Goal: Information Seeking & Learning: Learn about a topic

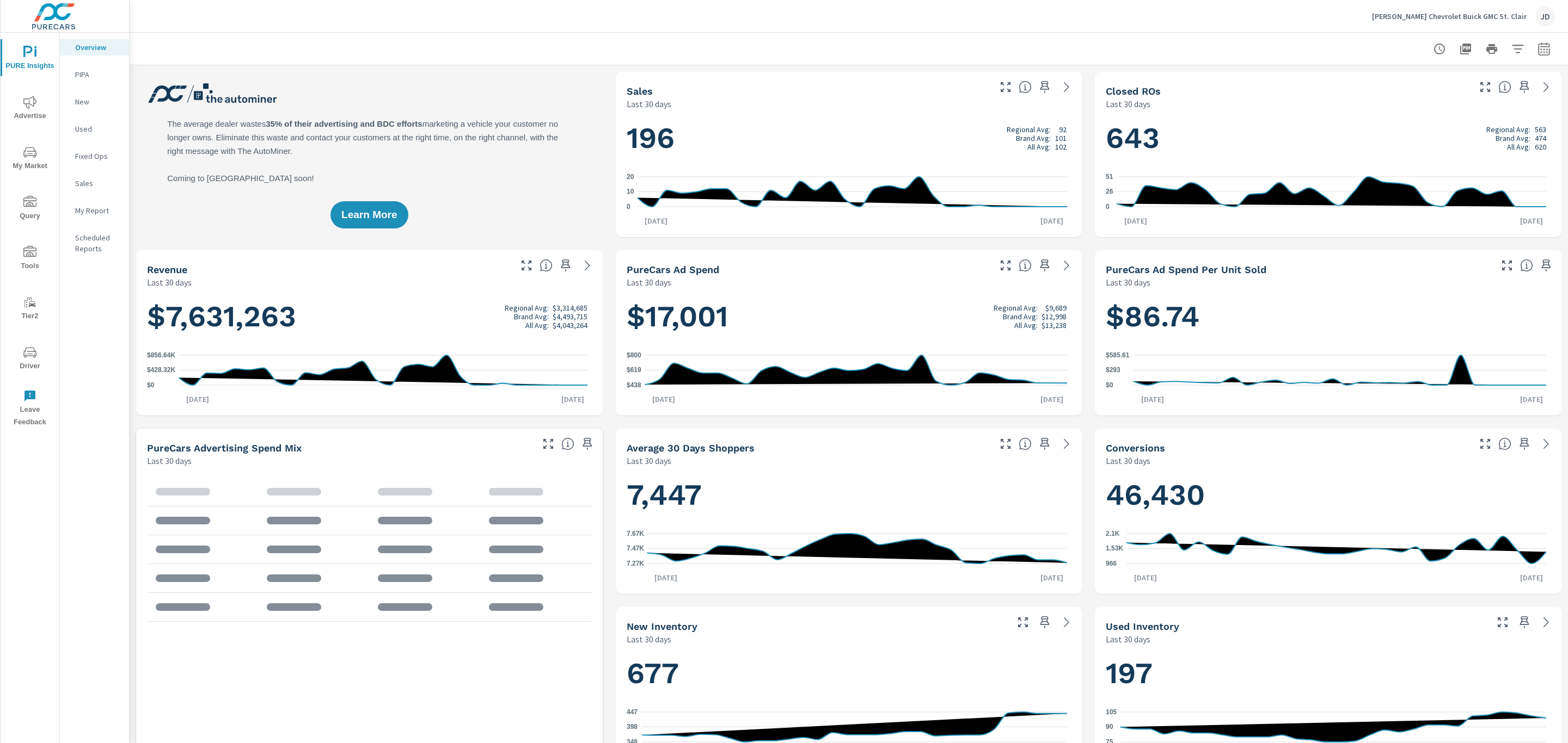
scroll to position [1, 0]
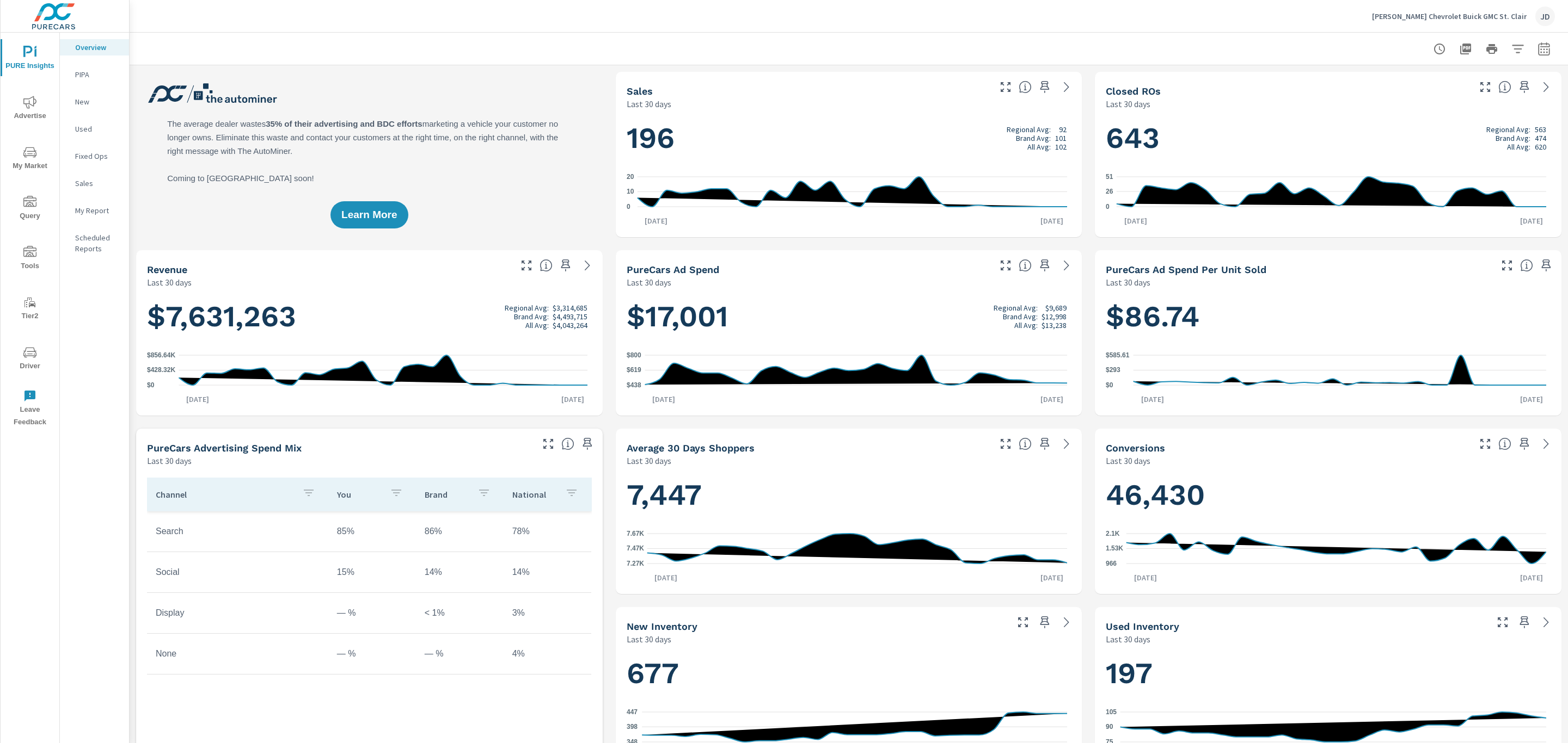
click at [93, 221] on nav "Overview PIPA New Used Fixed Ops Sales My Report Scheduled Reports" at bounding box center [94, 152] width 69 height 240
click at [94, 219] on nav "Overview PIPA New Used Fixed Ops Sales My Report Scheduled Reports" at bounding box center [94, 152] width 69 height 240
click at [101, 205] on p "My Report" at bounding box center [97, 211] width 45 height 11
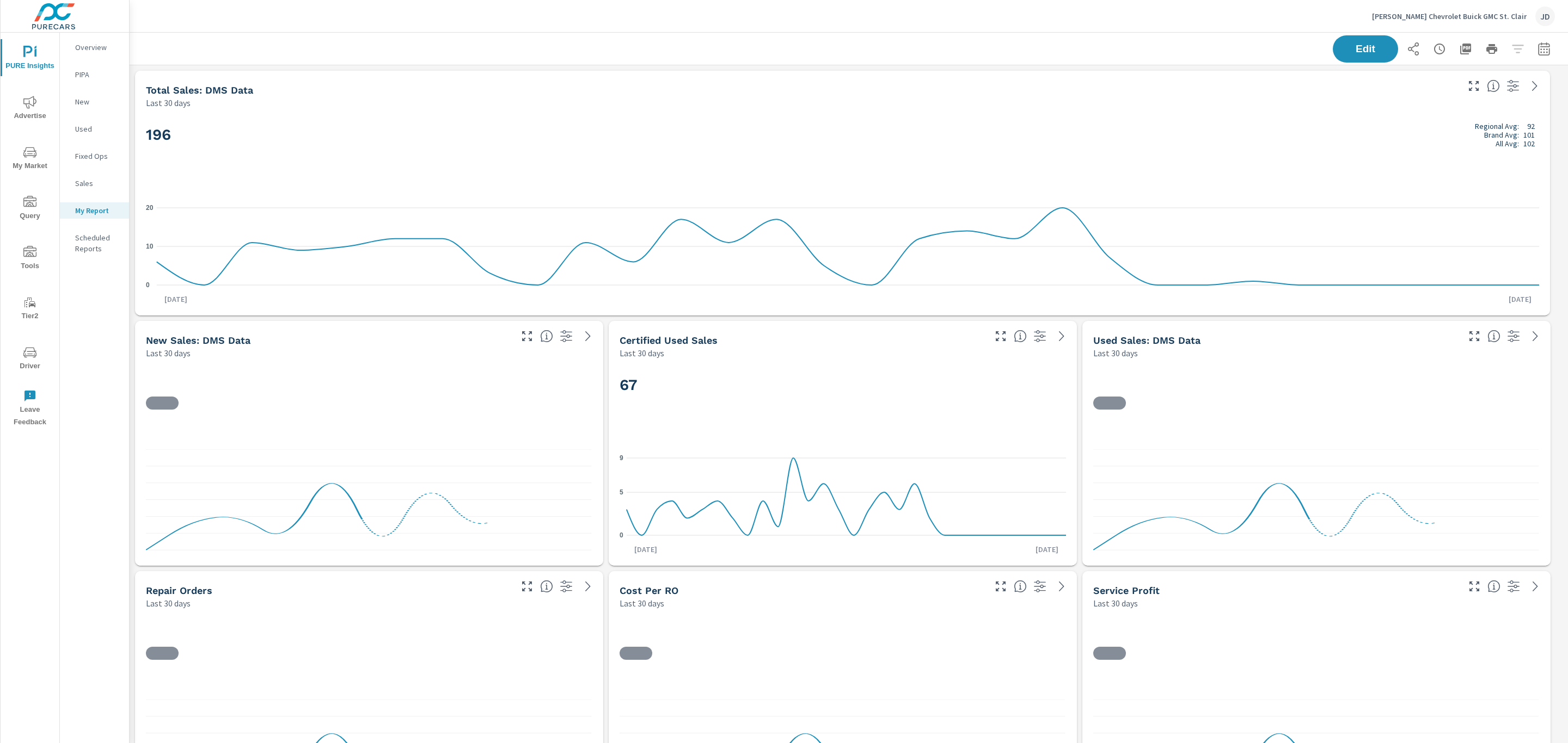
scroll to position [5, 5]
click at [1538, 54] on icon "button" at bounding box center [1543, 49] width 11 height 13
click at [1490, 95] on select "Custom Yesterday Last week Last 7 days Last 14 days Last 30 days Last 45 days L…" at bounding box center [1444, 94] width 109 height 22
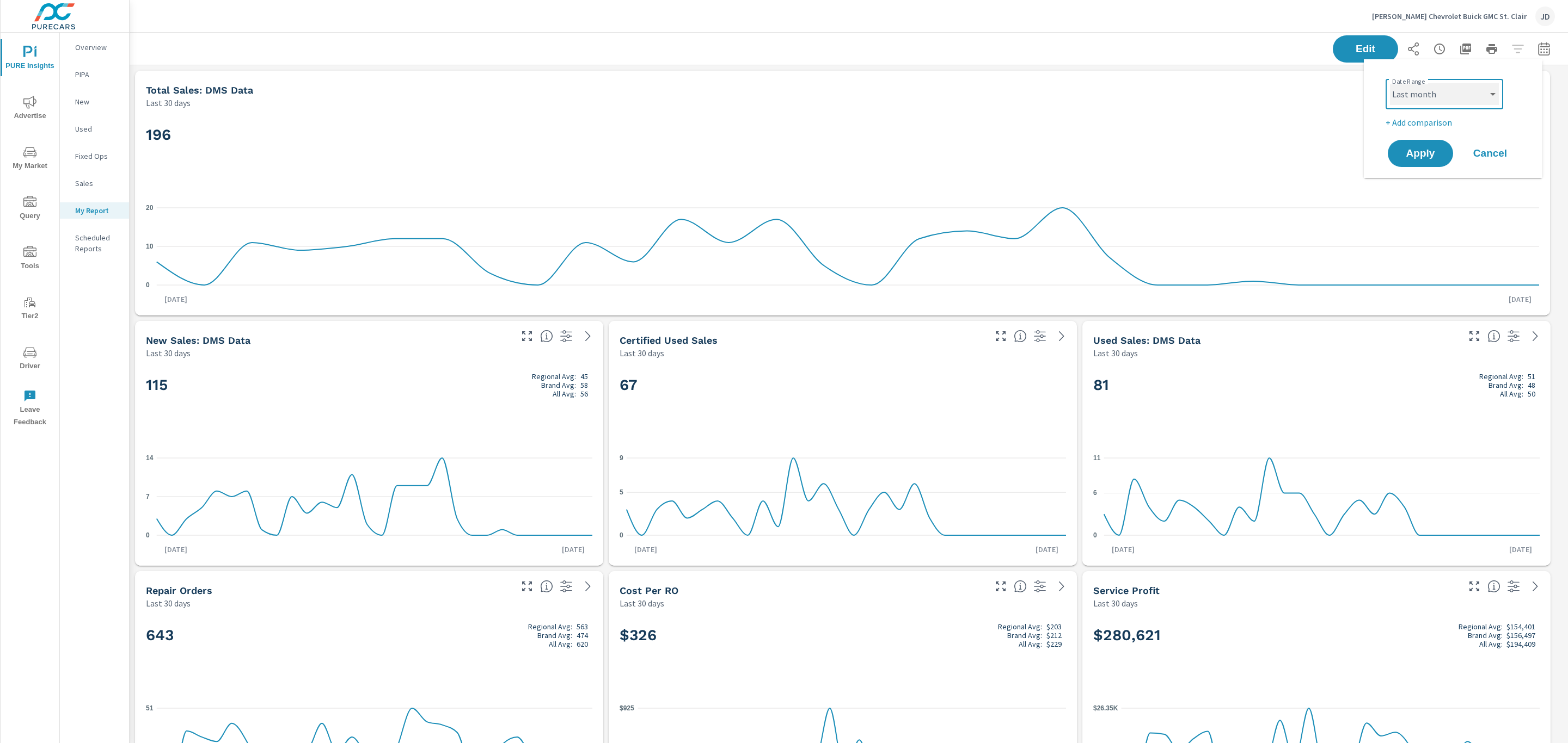
click at [1389, 83] on select "Custom Yesterday Last week Last 7 days Last 14 days Last 30 days Last 45 days L…" at bounding box center [1444, 94] width 109 height 22
select select "Last 30 days"
click at [1415, 124] on p "+ Add comparison" at bounding box center [1455, 123] width 139 height 13
click at [1436, 140] on select "Custom Previous period Previous month Previous year" at bounding box center [1444, 142] width 109 height 22
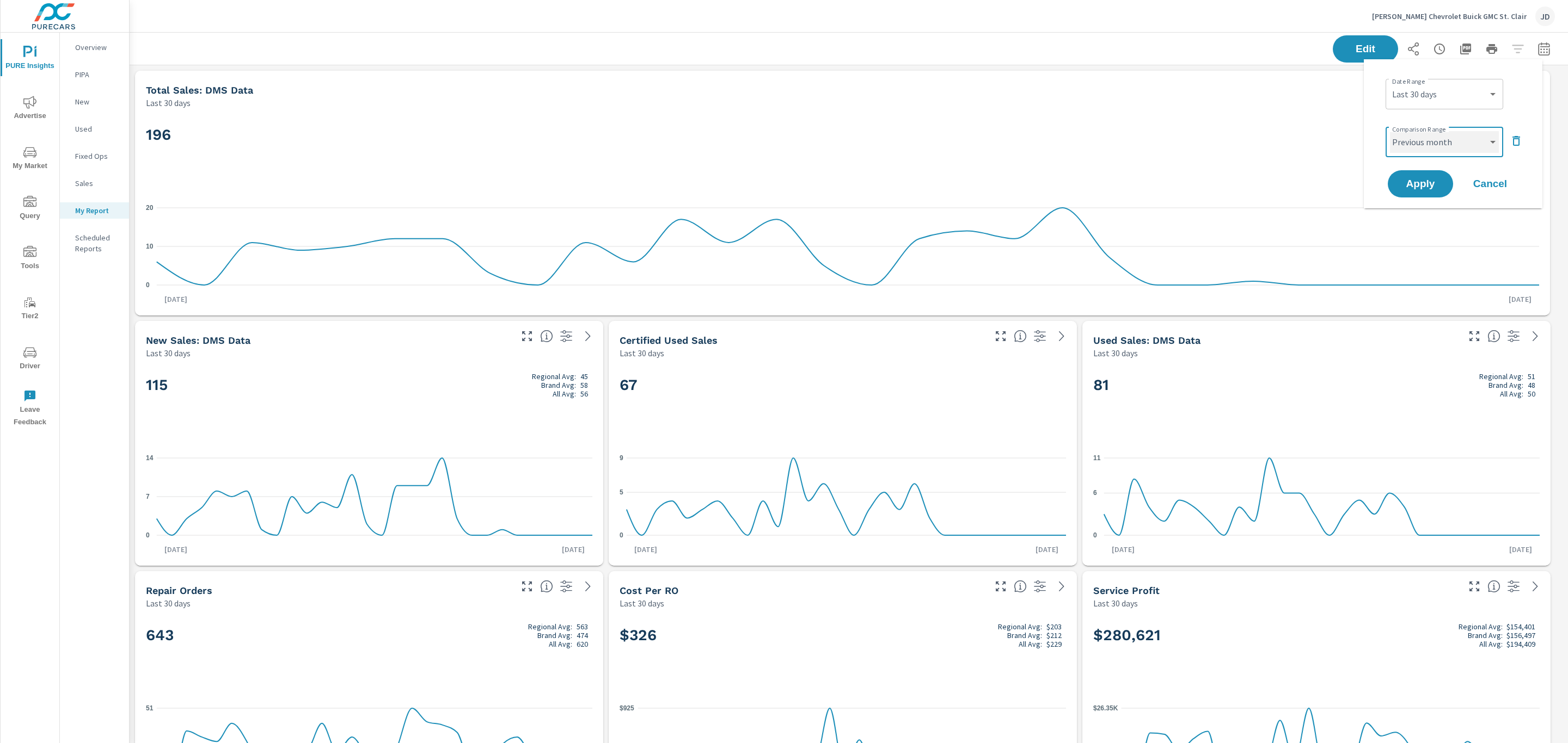
click at [1389, 131] on select "Custom Previous period Previous month Previous year" at bounding box center [1444, 142] width 109 height 22
select select "Previous period"
click at [1428, 182] on span "Apply" at bounding box center [1420, 184] width 45 height 11
click at [1537, 46] on icon "button" at bounding box center [1544, 49] width 13 height 13
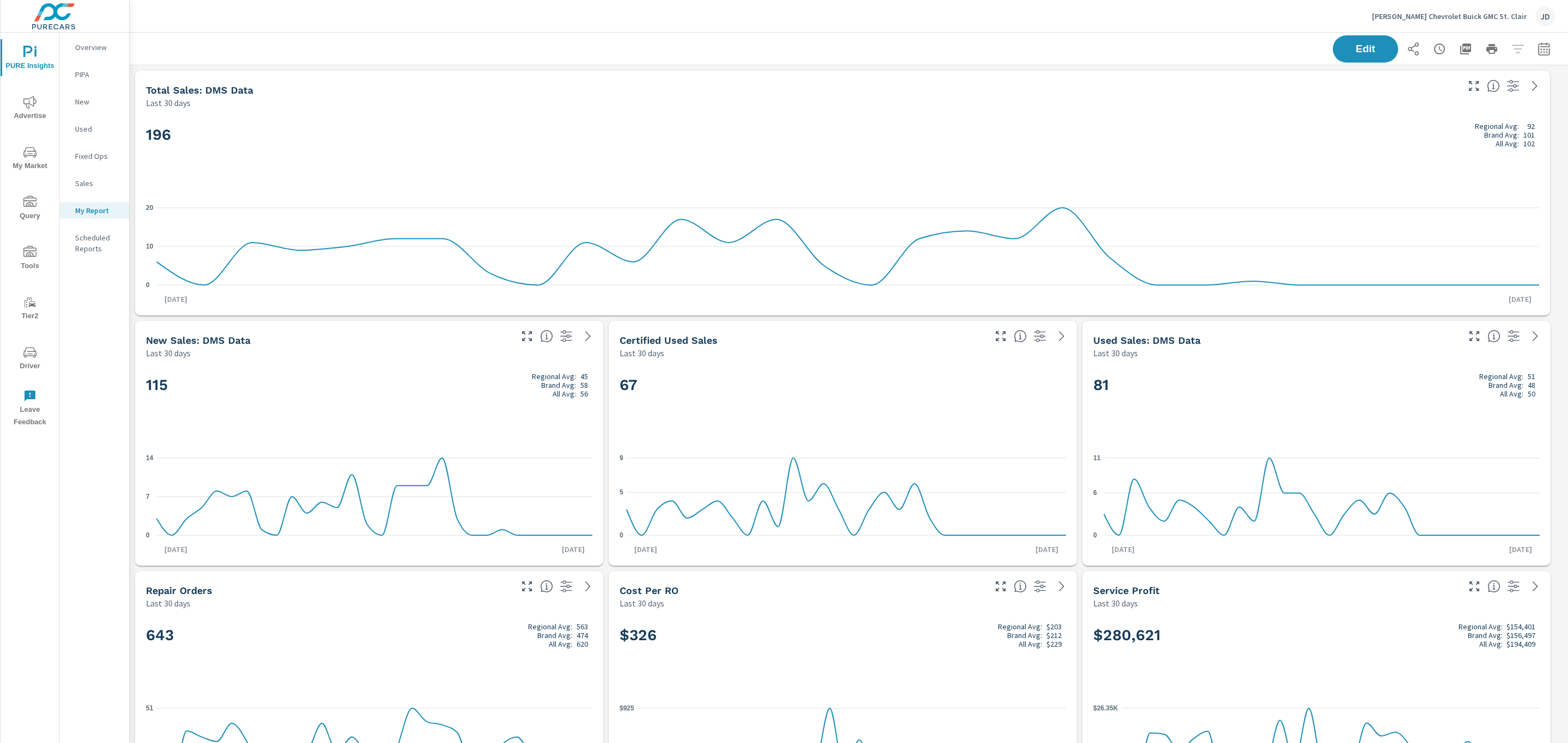
select select "Last month"
select select "Previous month"
click at [1460, 112] on select "Custom Previous period Previous month Previous year" at bounding box center [1469, 106] width 81 height 12
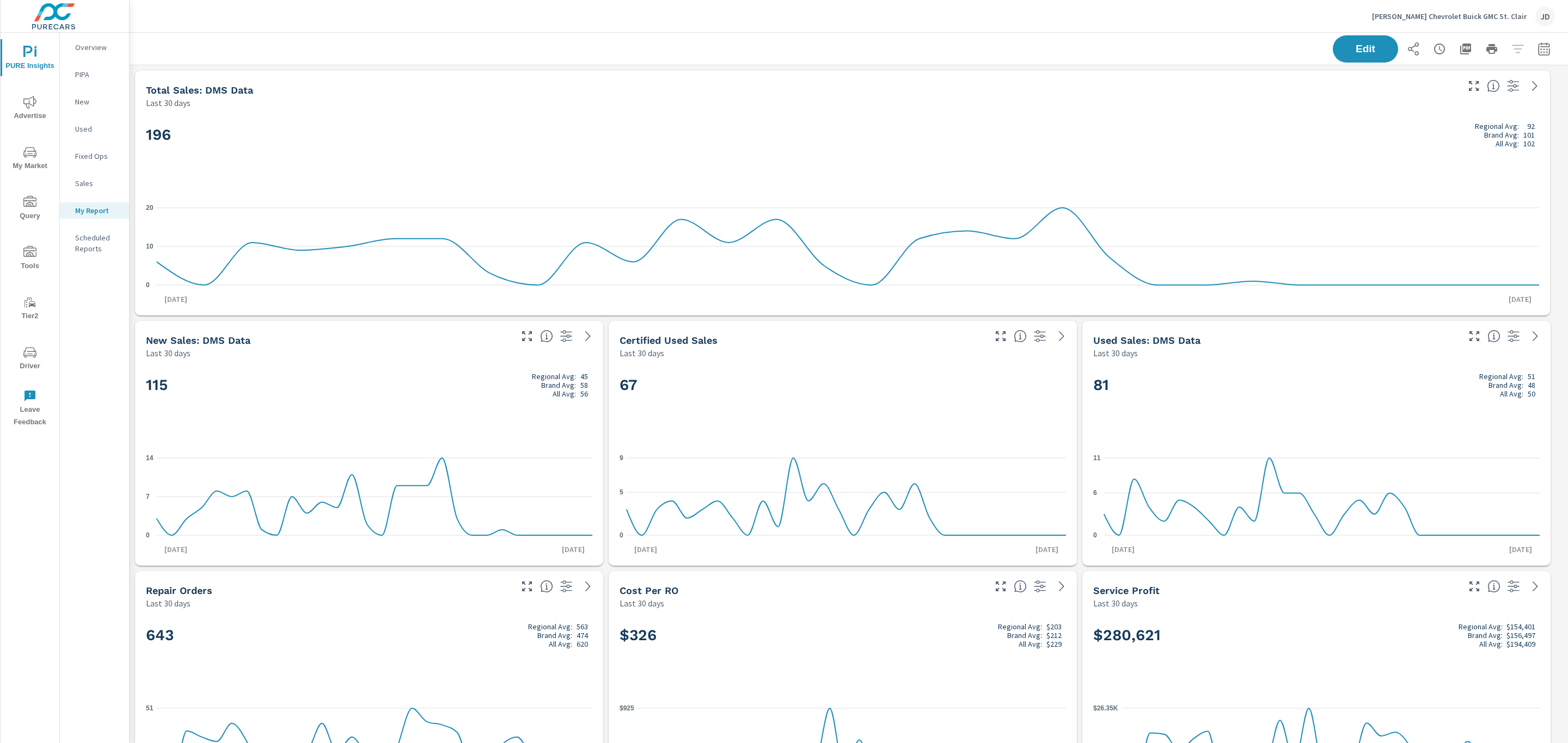
click at [1533, 56] on button "button" at bounding box center [1544, 49] width 22 height 22
click at [1454, 152] on div "Date Range Custom Yesterday Last week Last 7 days Last 14 days Last 30 days Las…" at bounding box center [1453, 134] width 152 height 132
click at [1467, 151] on select "Custom Previous period Previous month Previous year" at bounding box center [1444, 142] width 109 height 22
click at [1537, 48] on icon "button" at bounding box center [1544, 49] width 13 height 13
select select "Last 30 days"
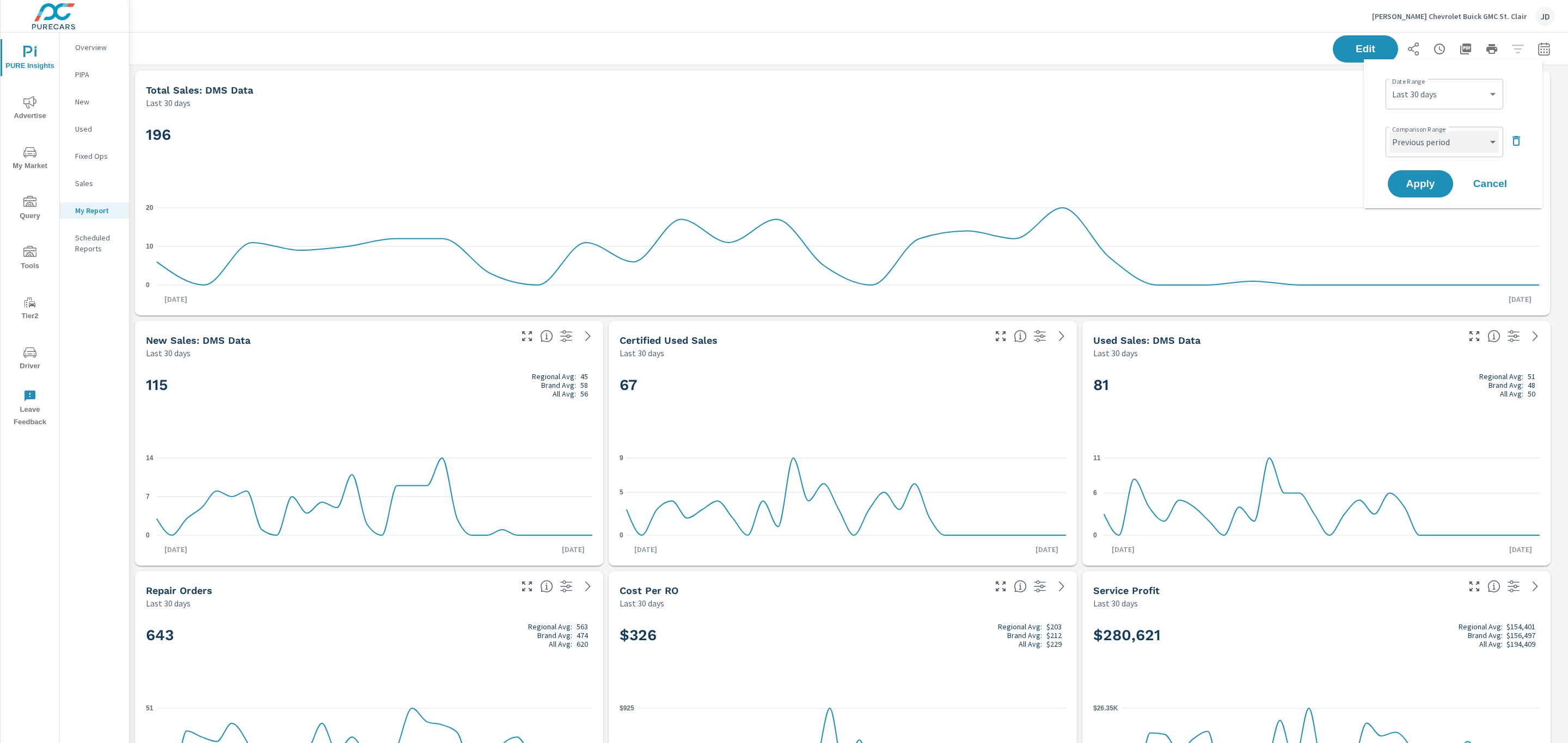
click at [1471, 139] on select "Custom Previous period Previous month Previous year" at bounding box center [1444, 142] width 109 height 22
click at [1389, 131] on select "Custom Previous period Previous month Previous year" at bounding box center [1444, 142] width 109 height 22
select select "Previous month"
click at [1434, 183] on span "Apply" at bounding box center [1420, 184] width 45 height 11
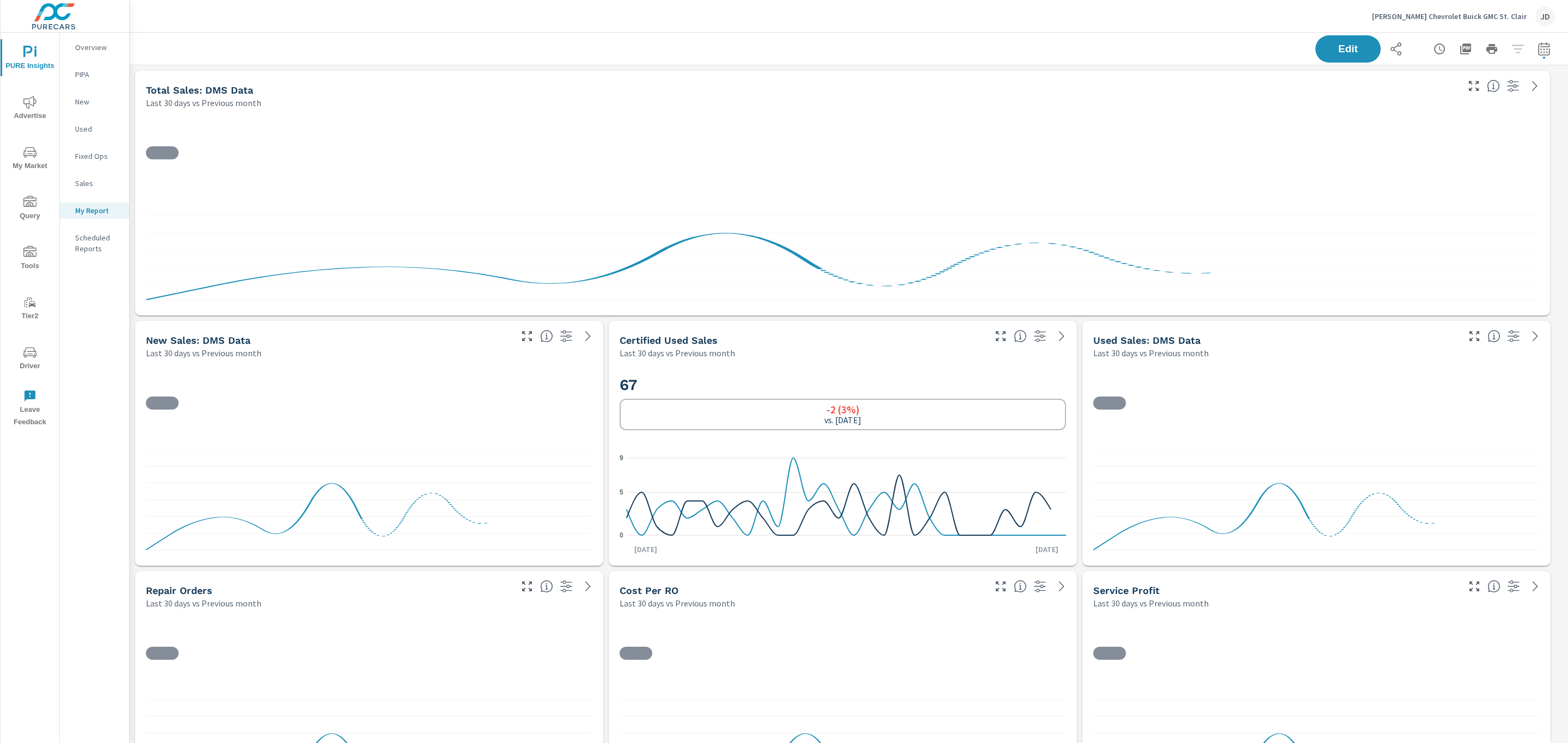
scroll to position [4786, 1450]
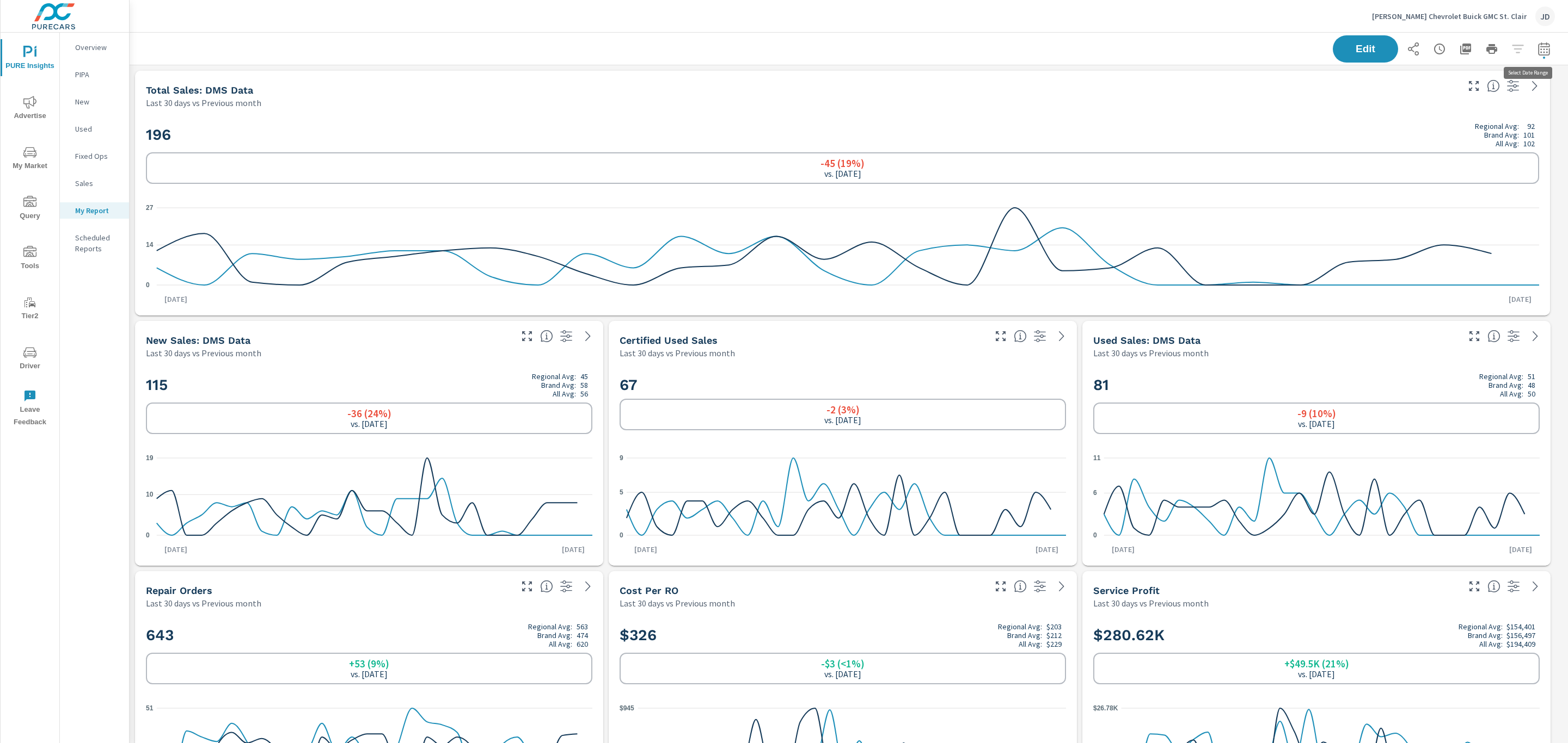
scroll to position [4786, 1450]
click at [1537, 47] on icon "button" at bounding box center [1544, 49] width 13 height 13
select select "Last 30 days"
select select "Previous month"
click at [1491, 85] on select "Custom Yesterday Last week Last 7 days Last 14 days Last 30 days Last 45 days L…" at bounding box center [1444, 94] width 109 height 22
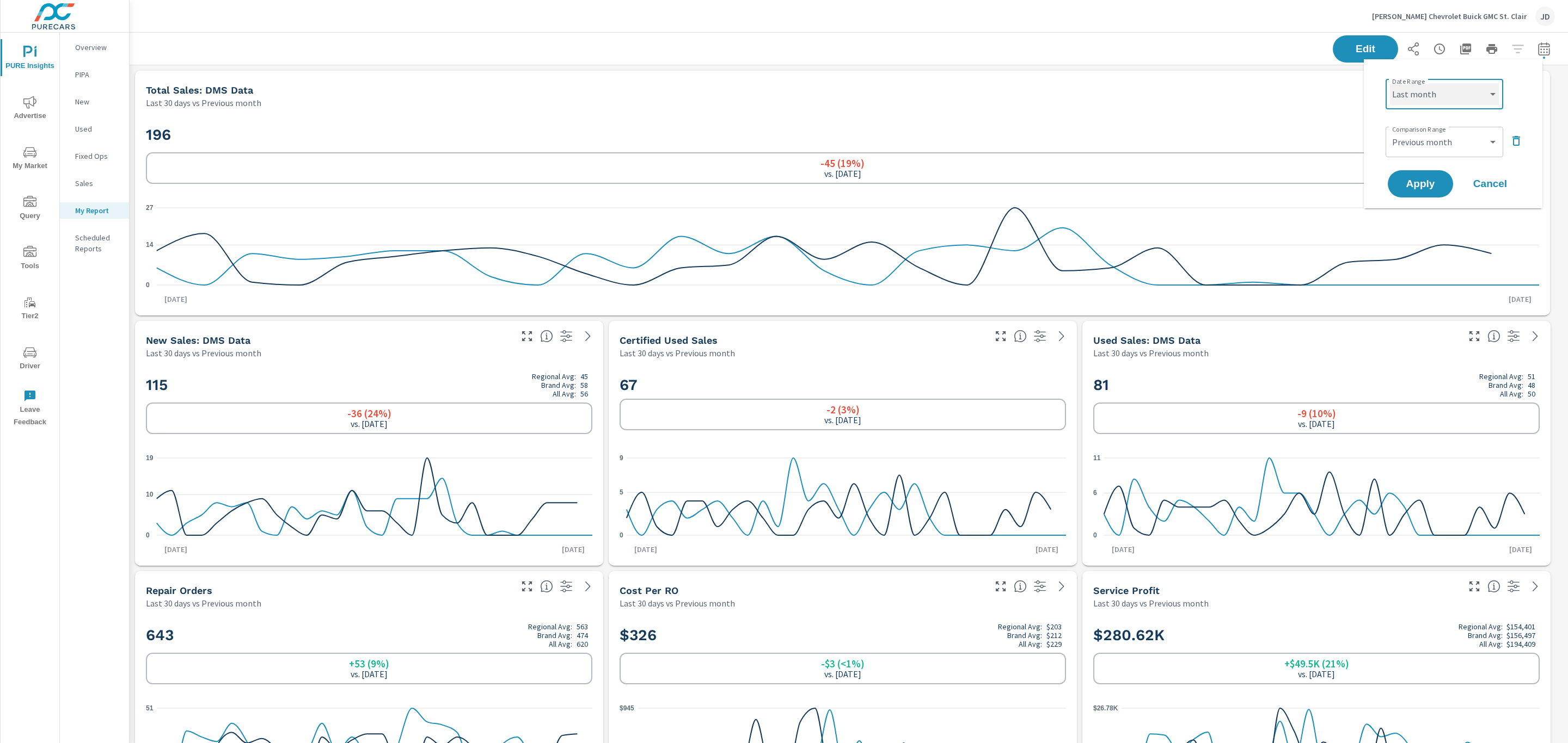
click at [1389, 83] on select "Custom Yesterday Last week Last 7 days Last 14 days Last 30 days Last 45 days L…" at bounding box center [1444, 94] width 109 height 22
select select "Last month"
click at [1433, 181] on span "Apply" at bounding box center [1420, 184] width 45 height 11
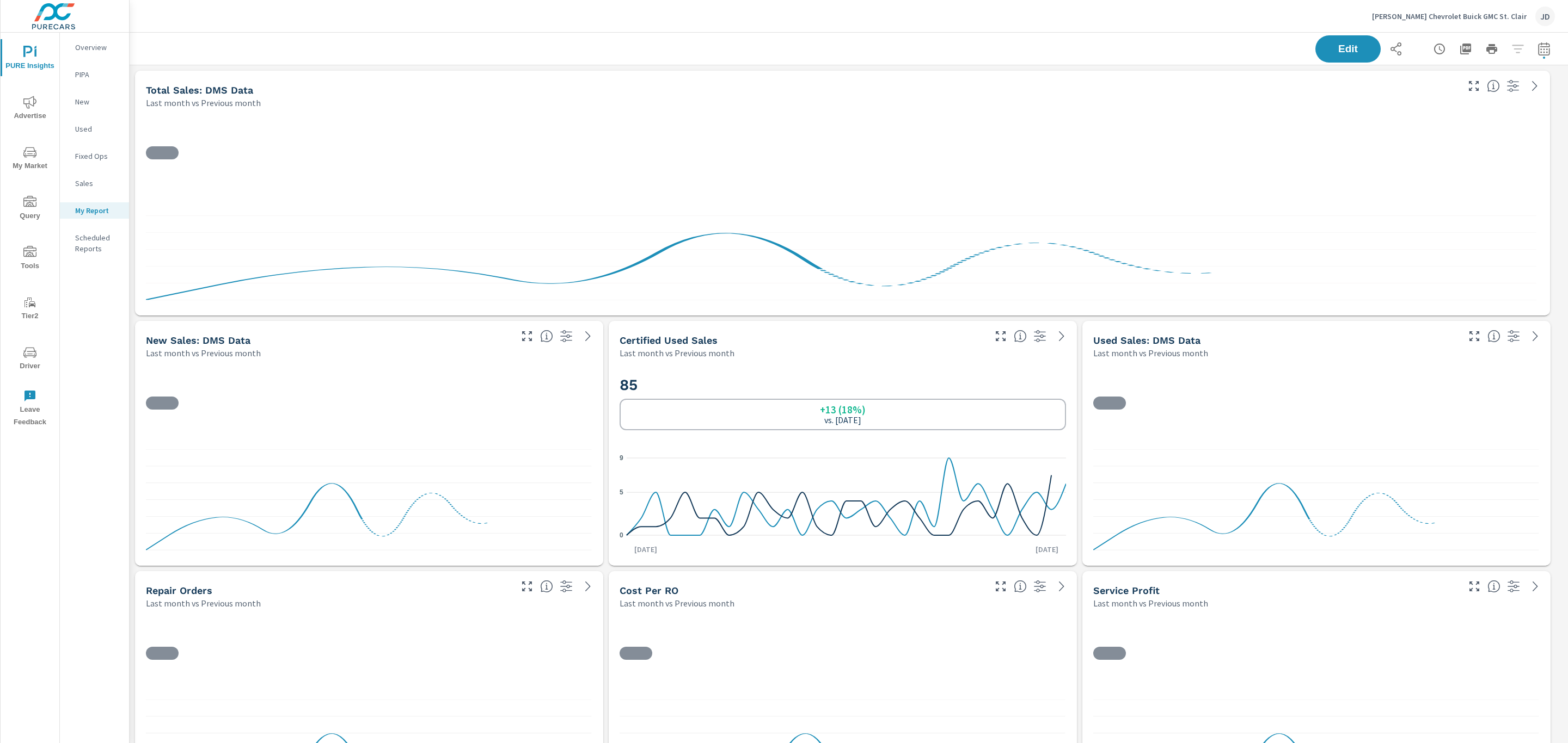
scroll to position [4786, 1450]
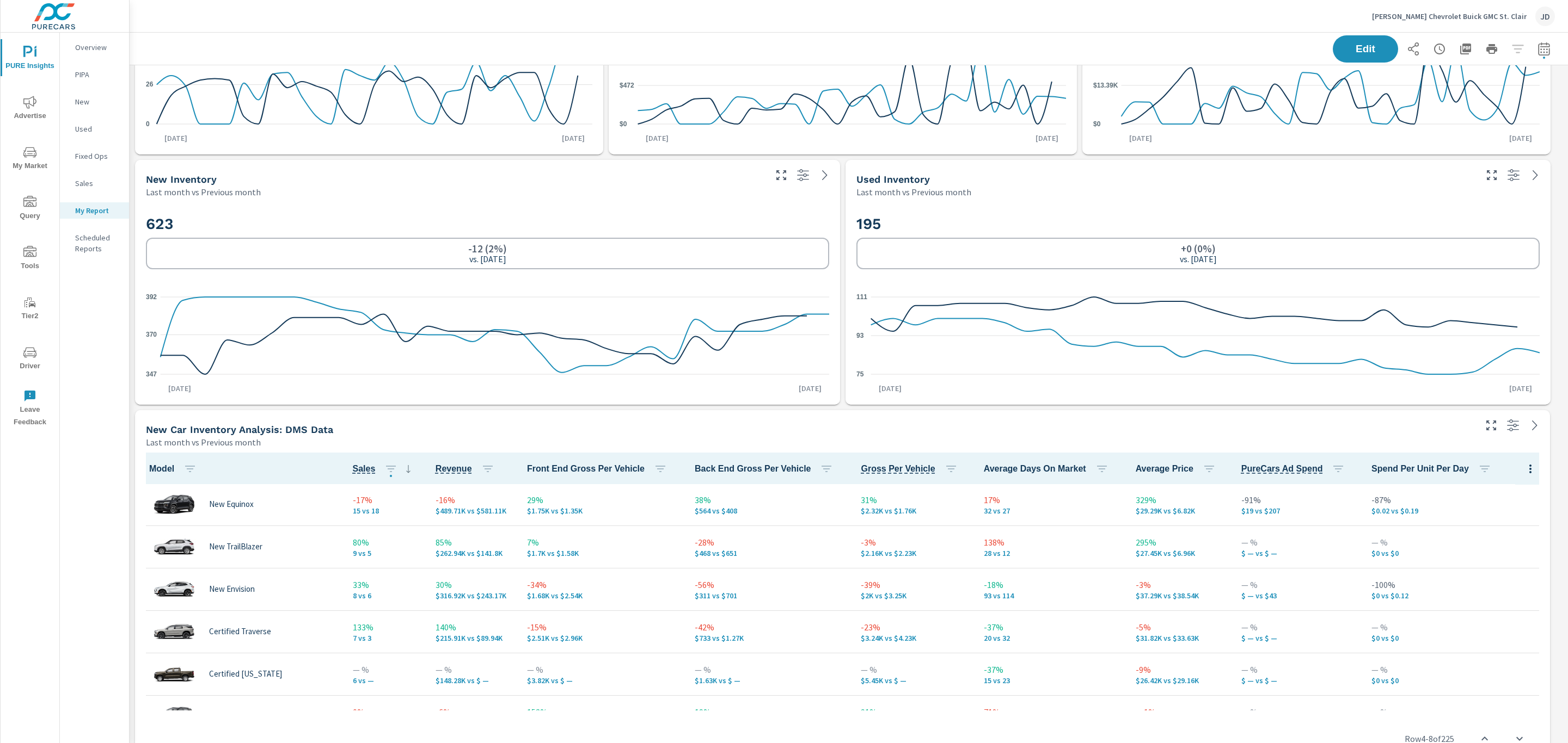
scroll to position [764, 0]
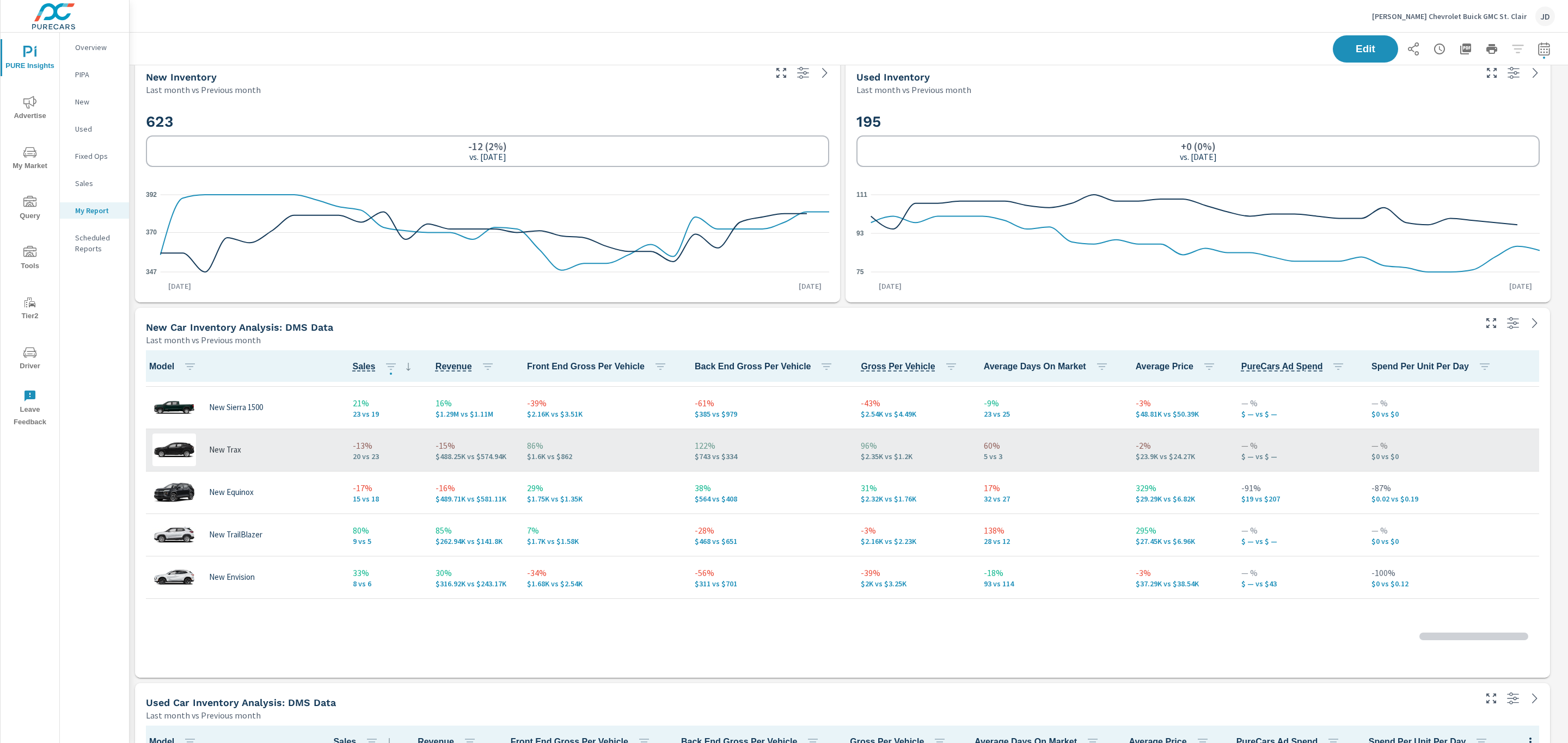
scroll to position [49, 0]
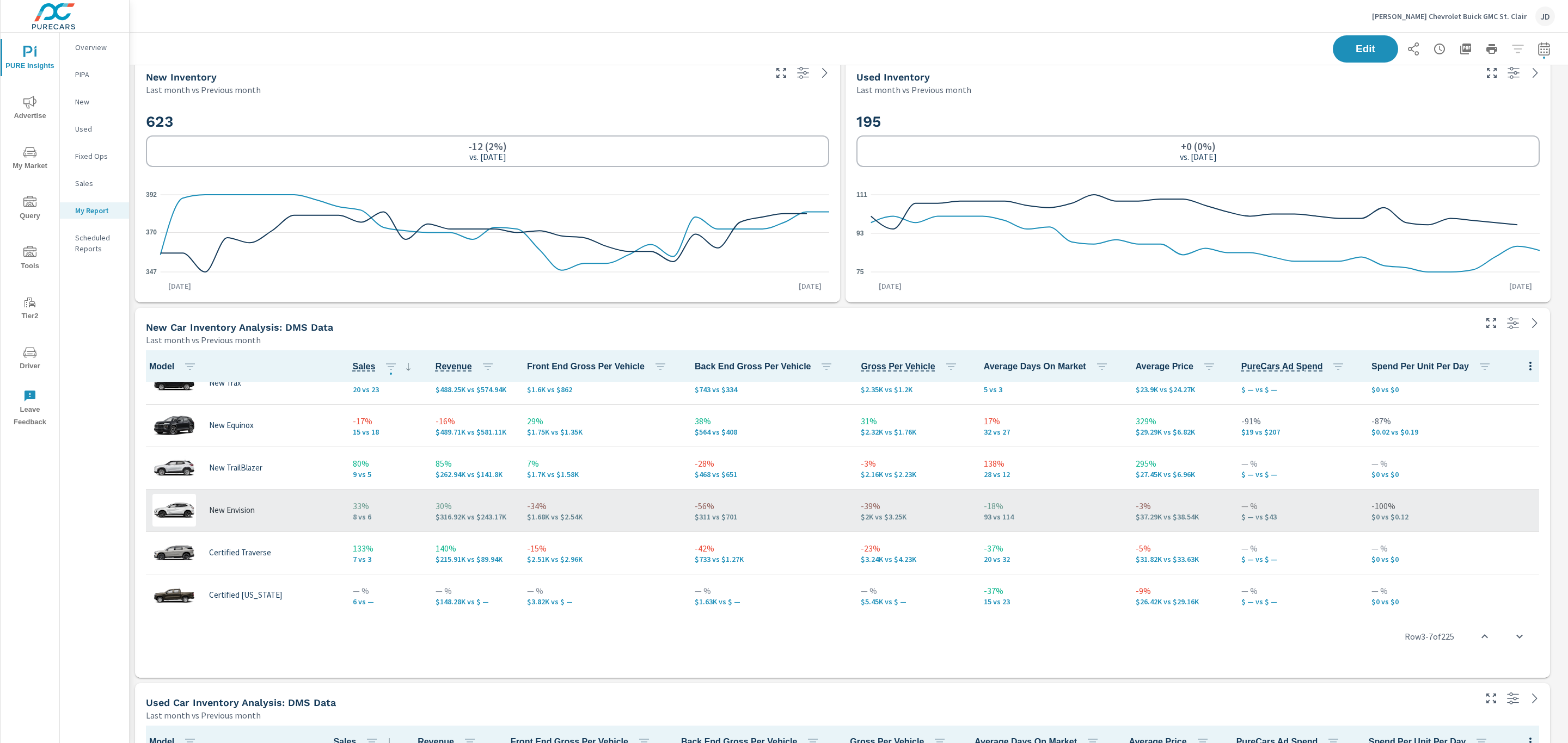
scroll to position [4786, 1450]
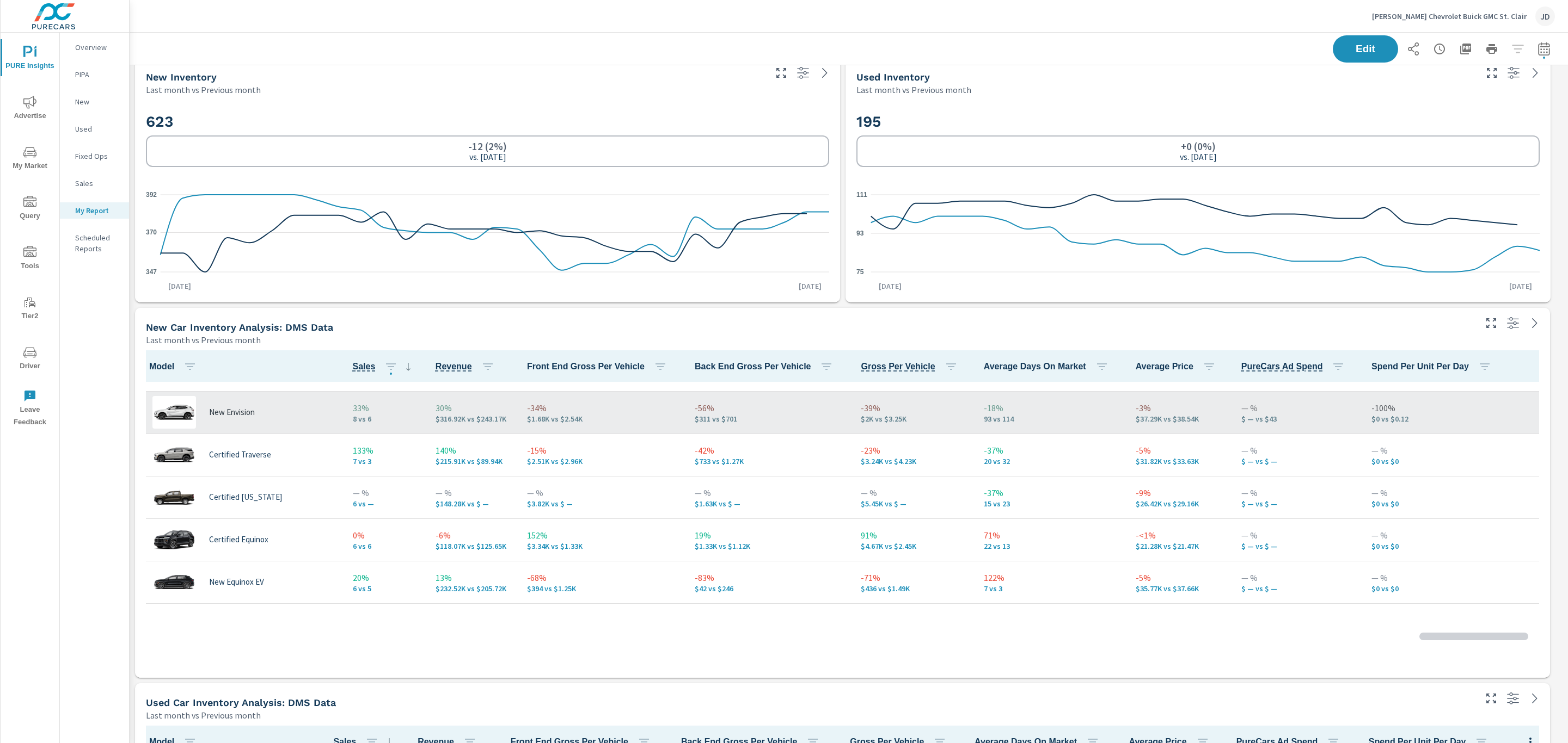
scroll to position [245, 0]
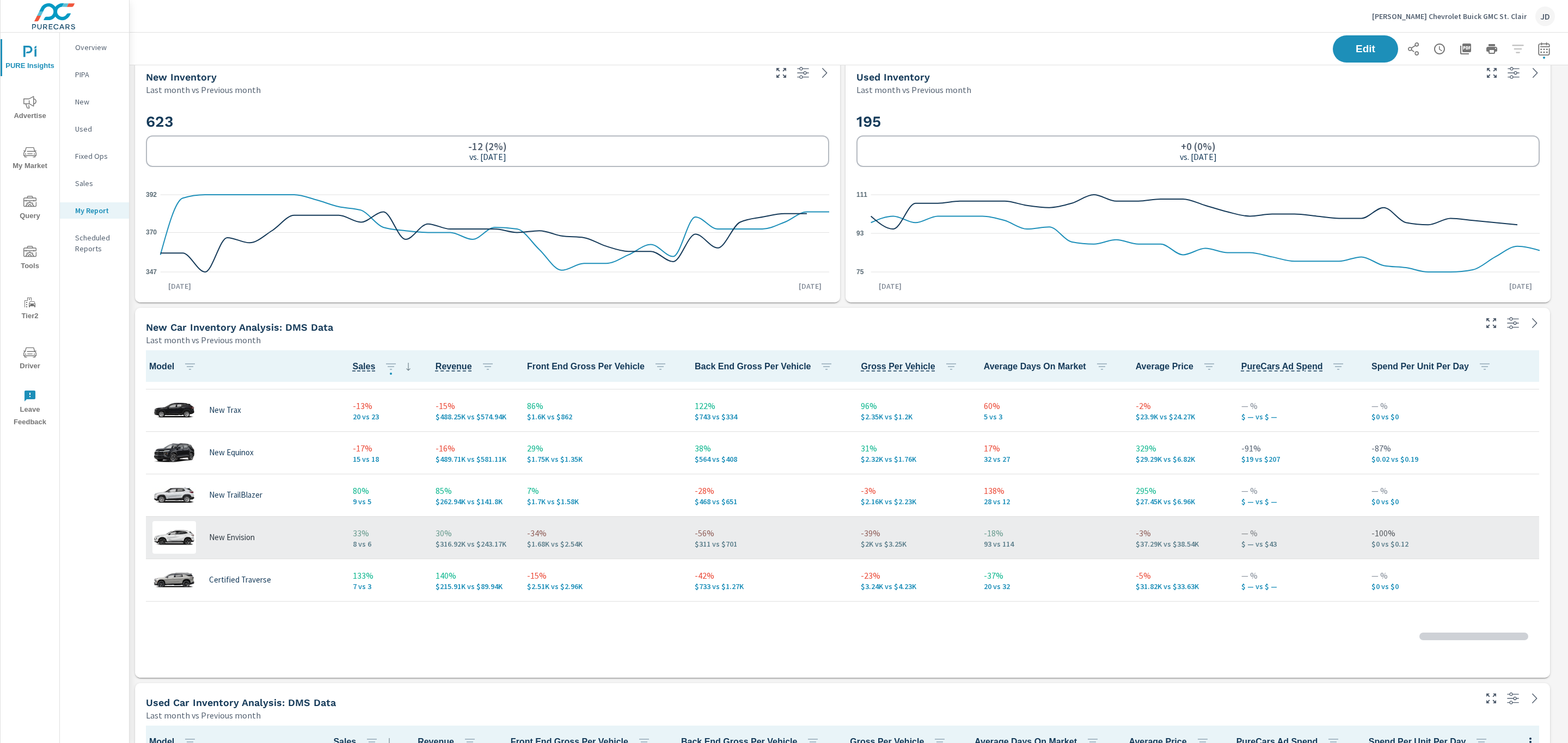
scroll to position [101, 0]
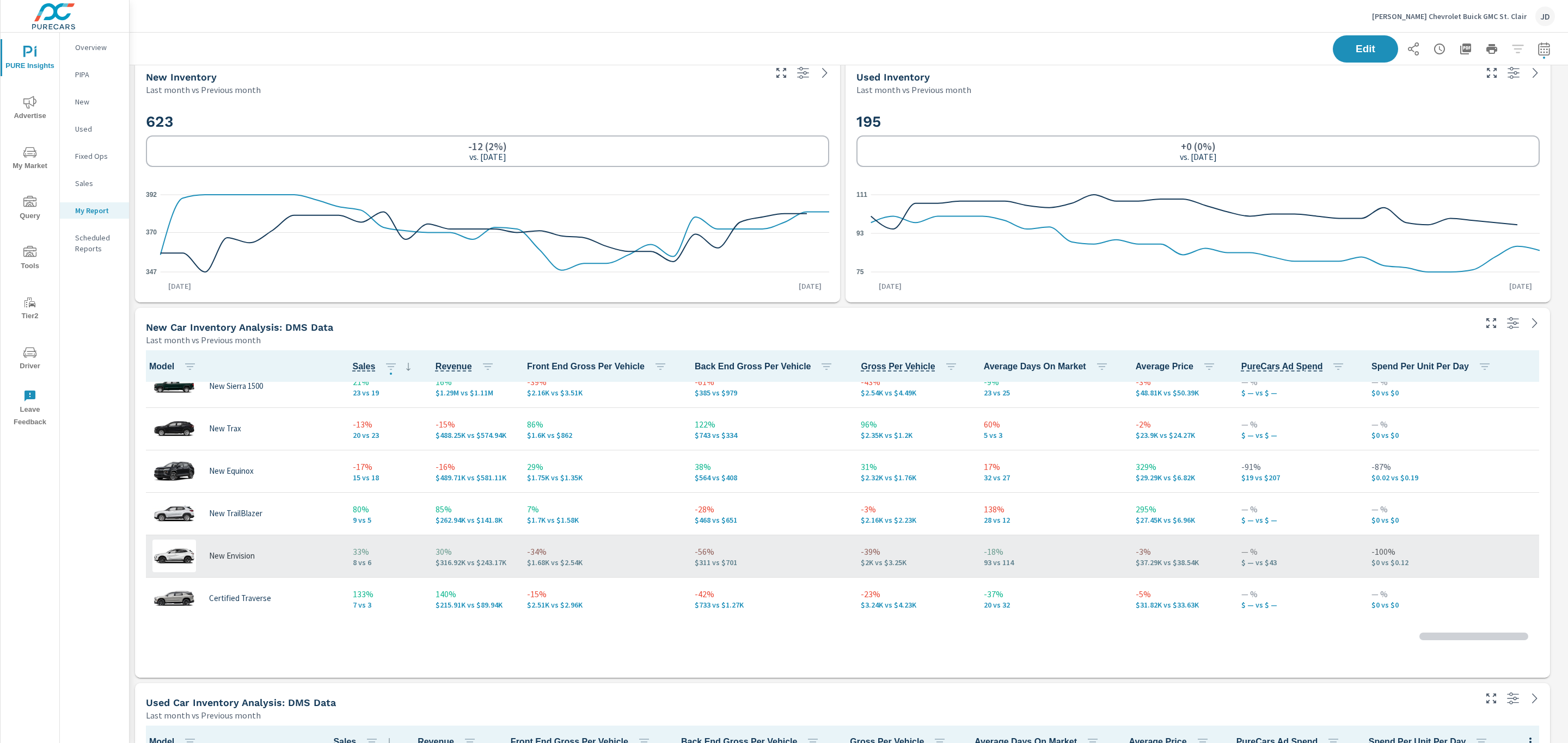
scroll to position [87, 0]
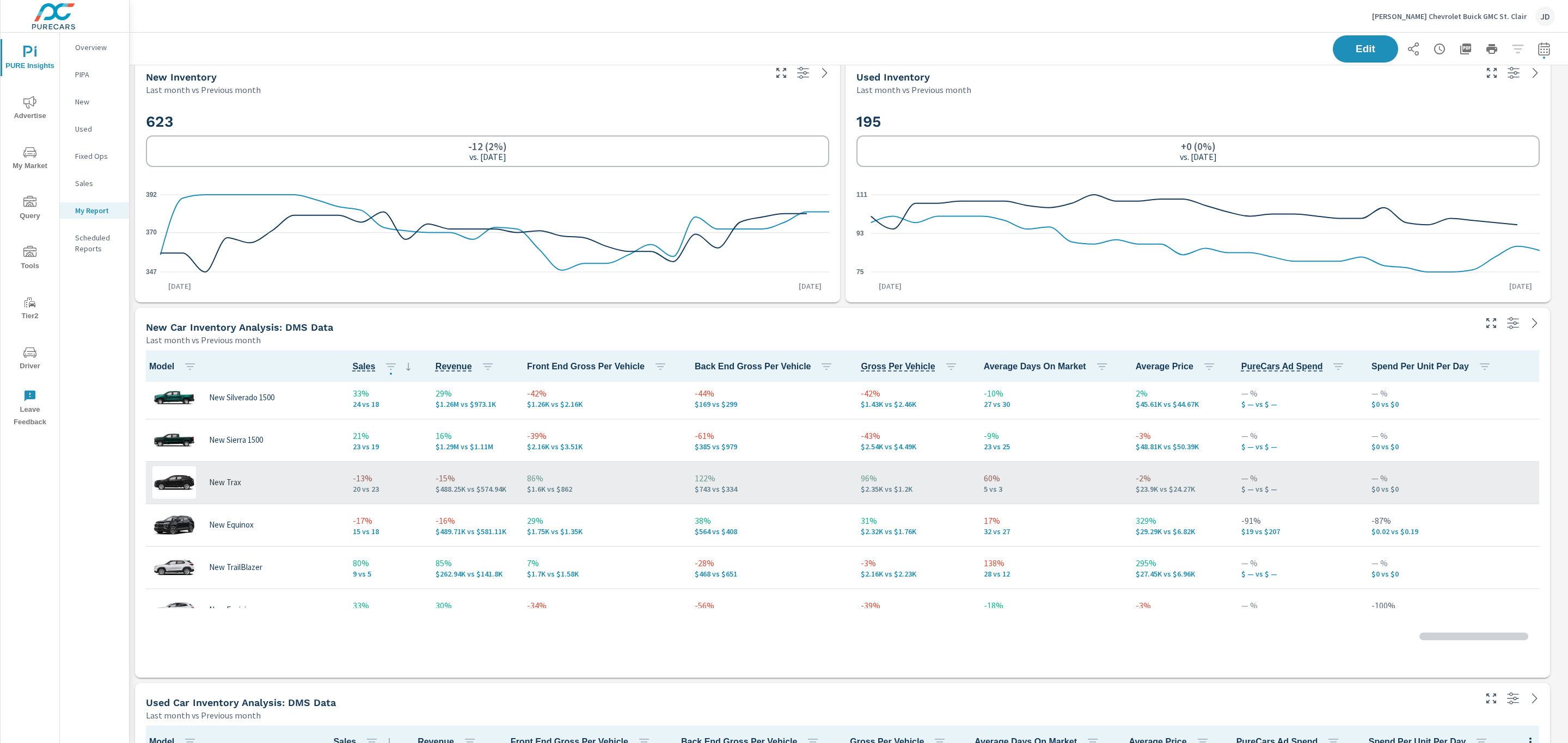
scroll to position [25, 0]
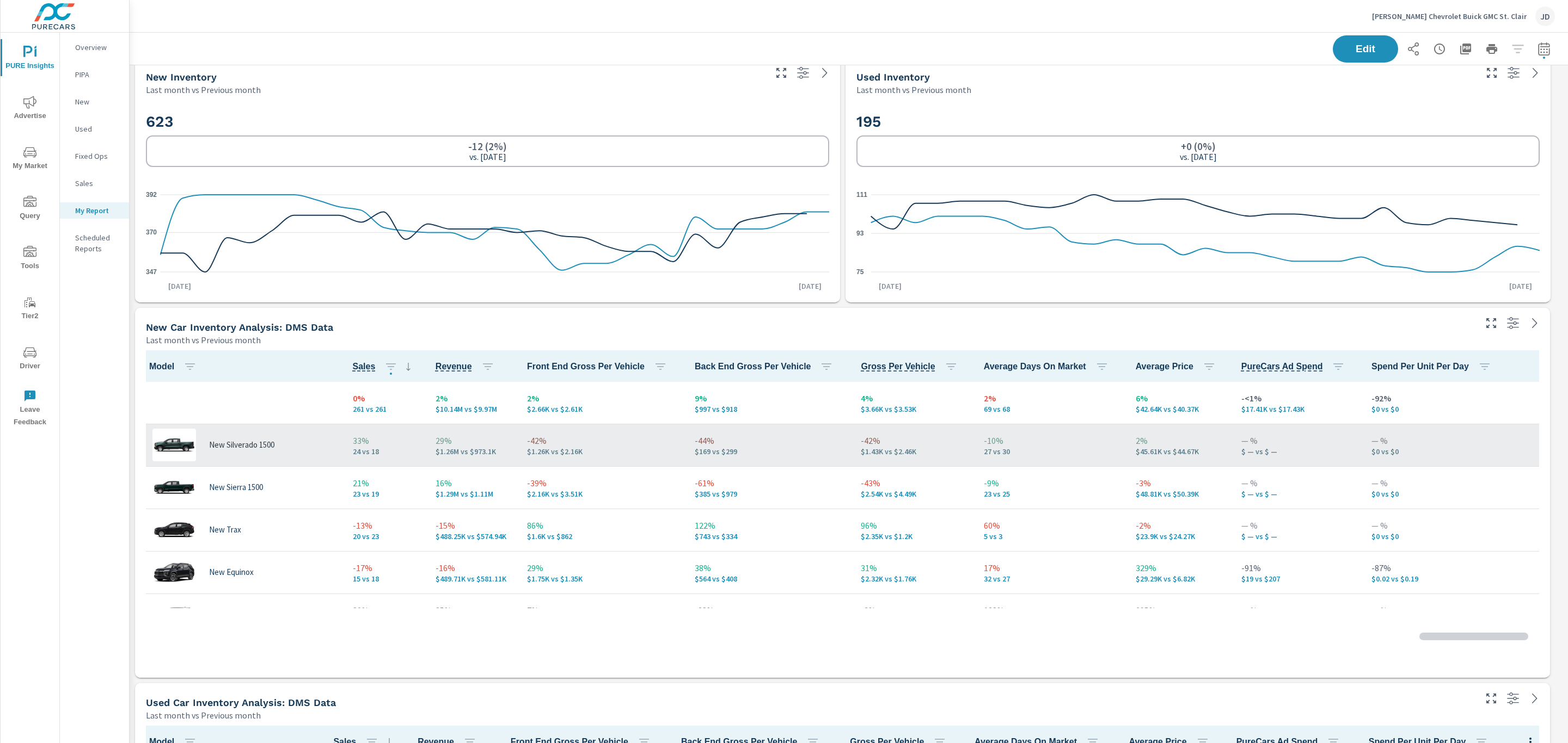
scroll to position [48, 0]
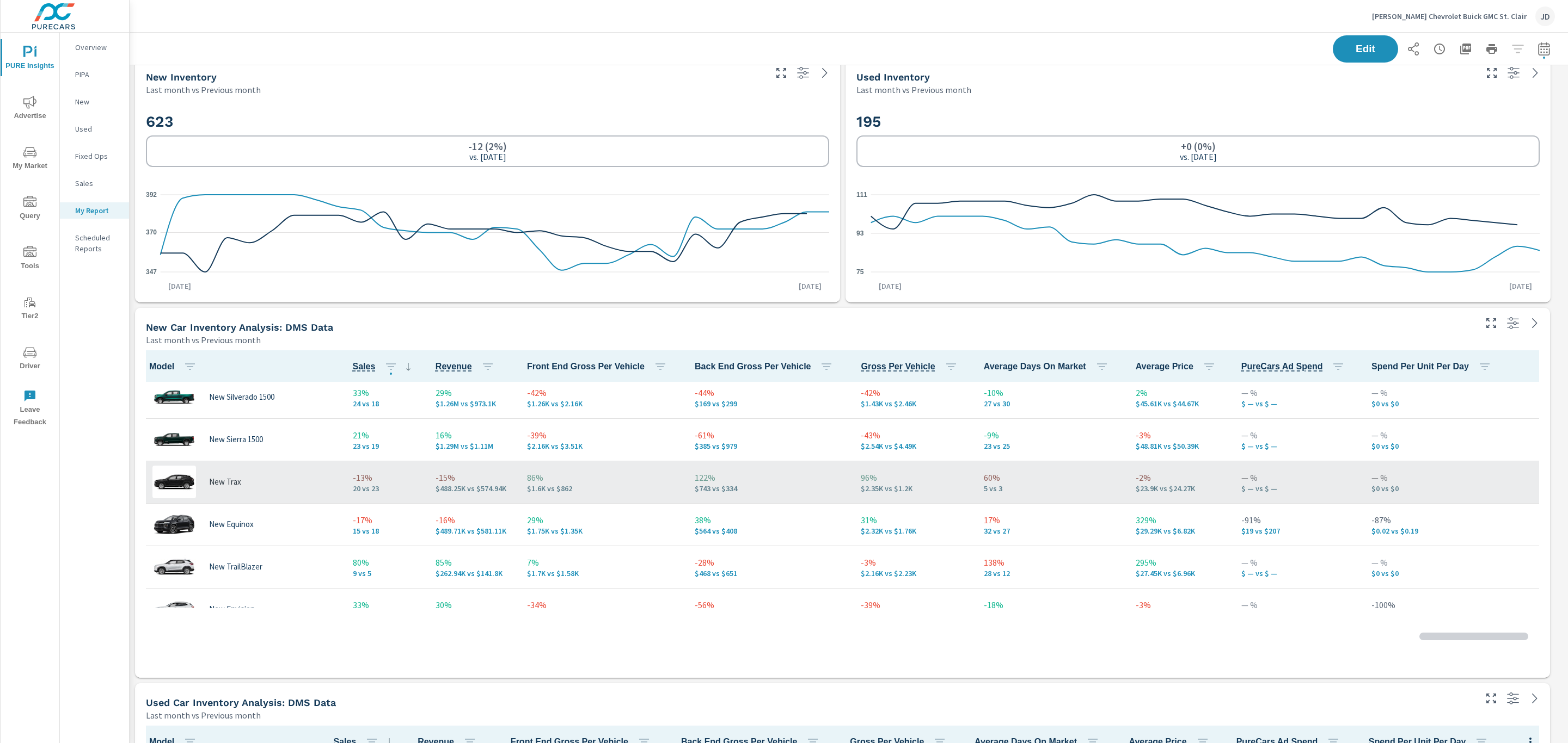
scroll to position [209, 0]
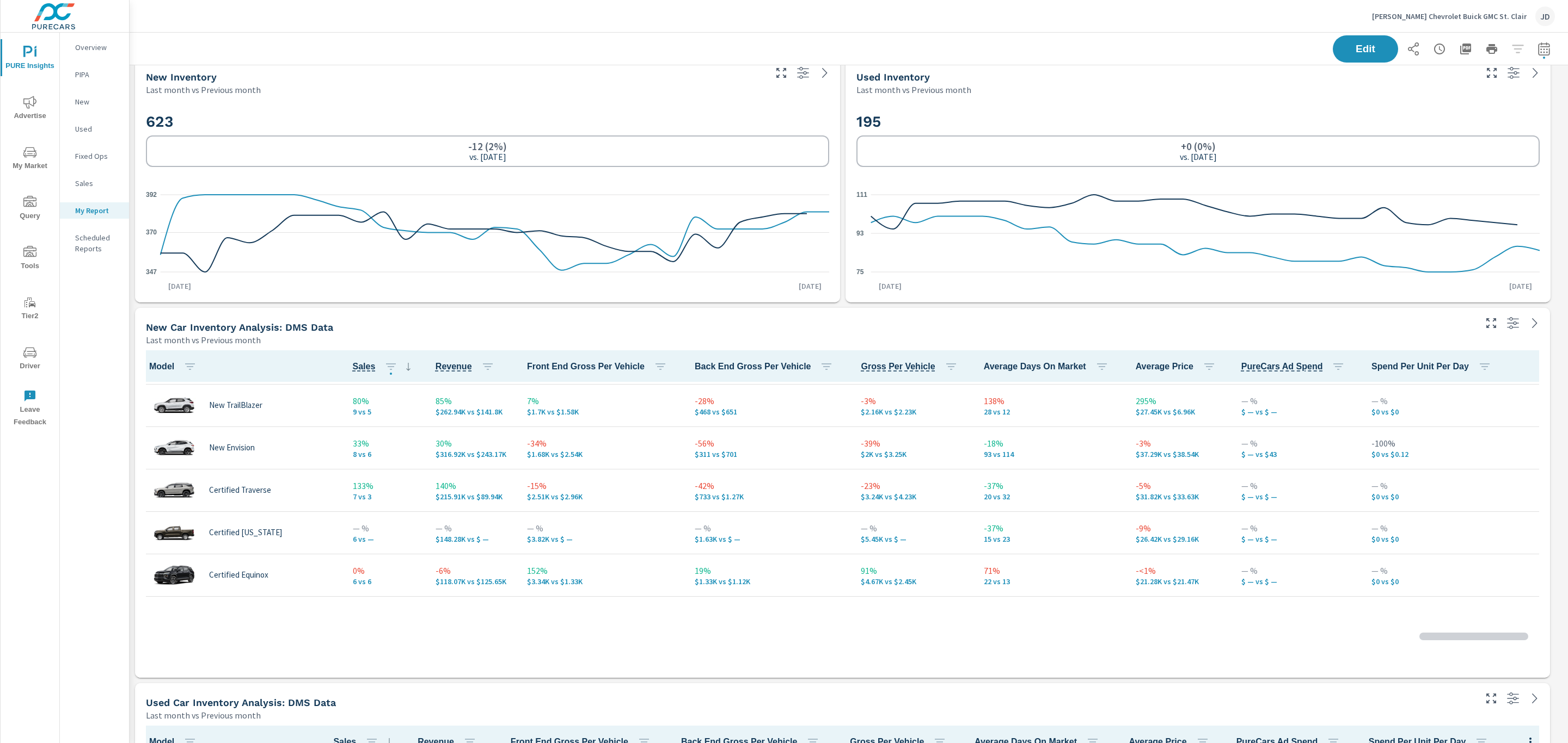
scroll to position [255, 0]
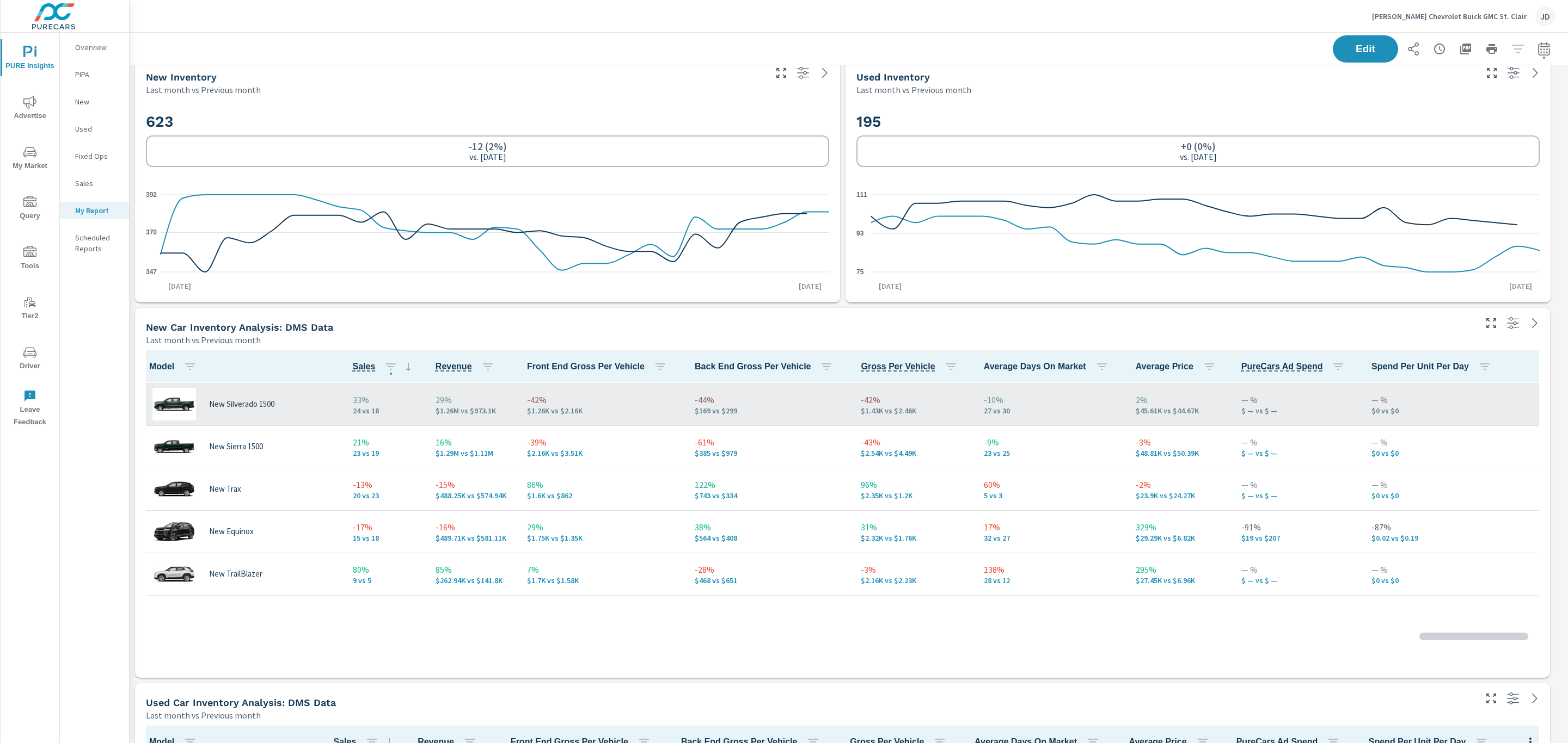
scroll to position [21, 0]
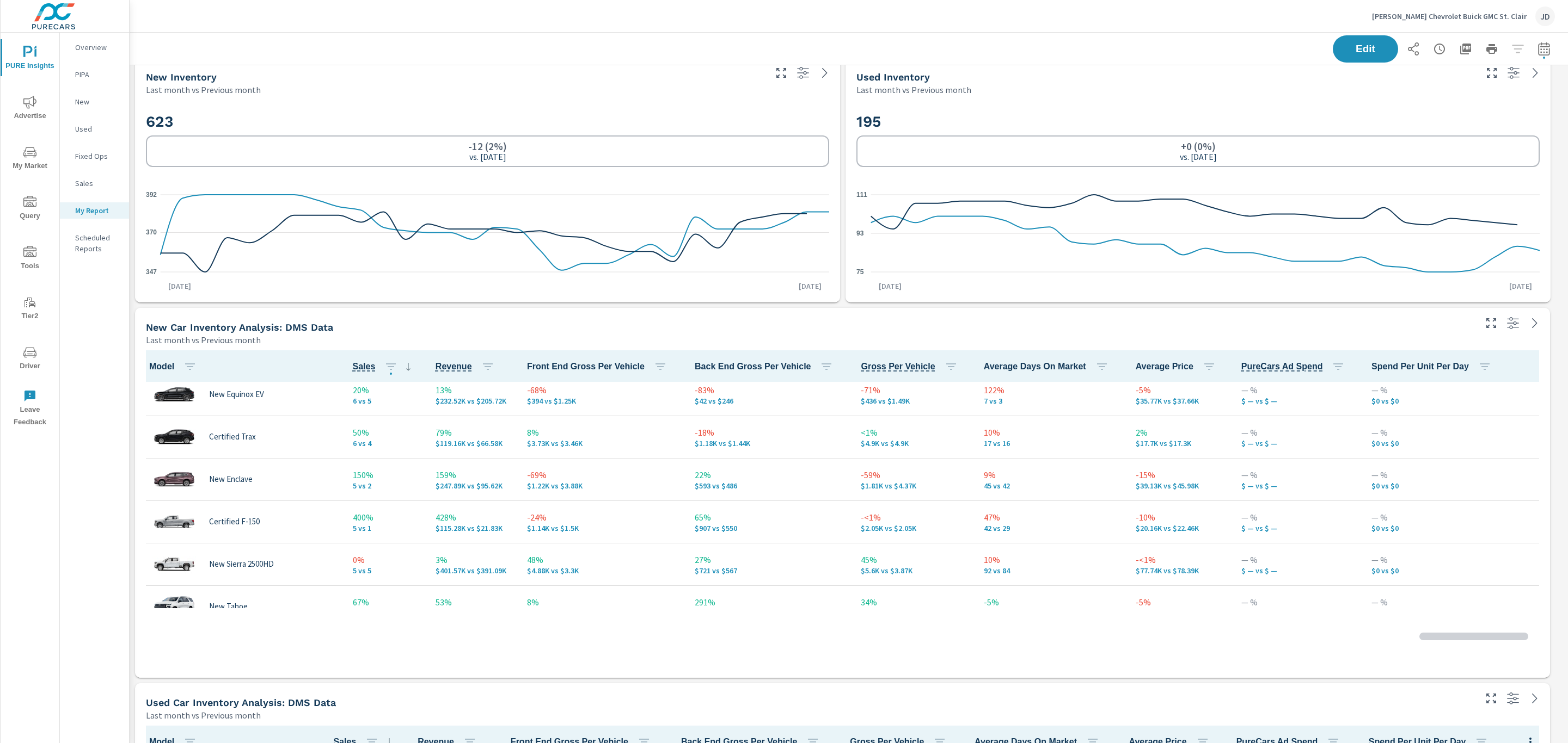
scroll to position [384, 0]
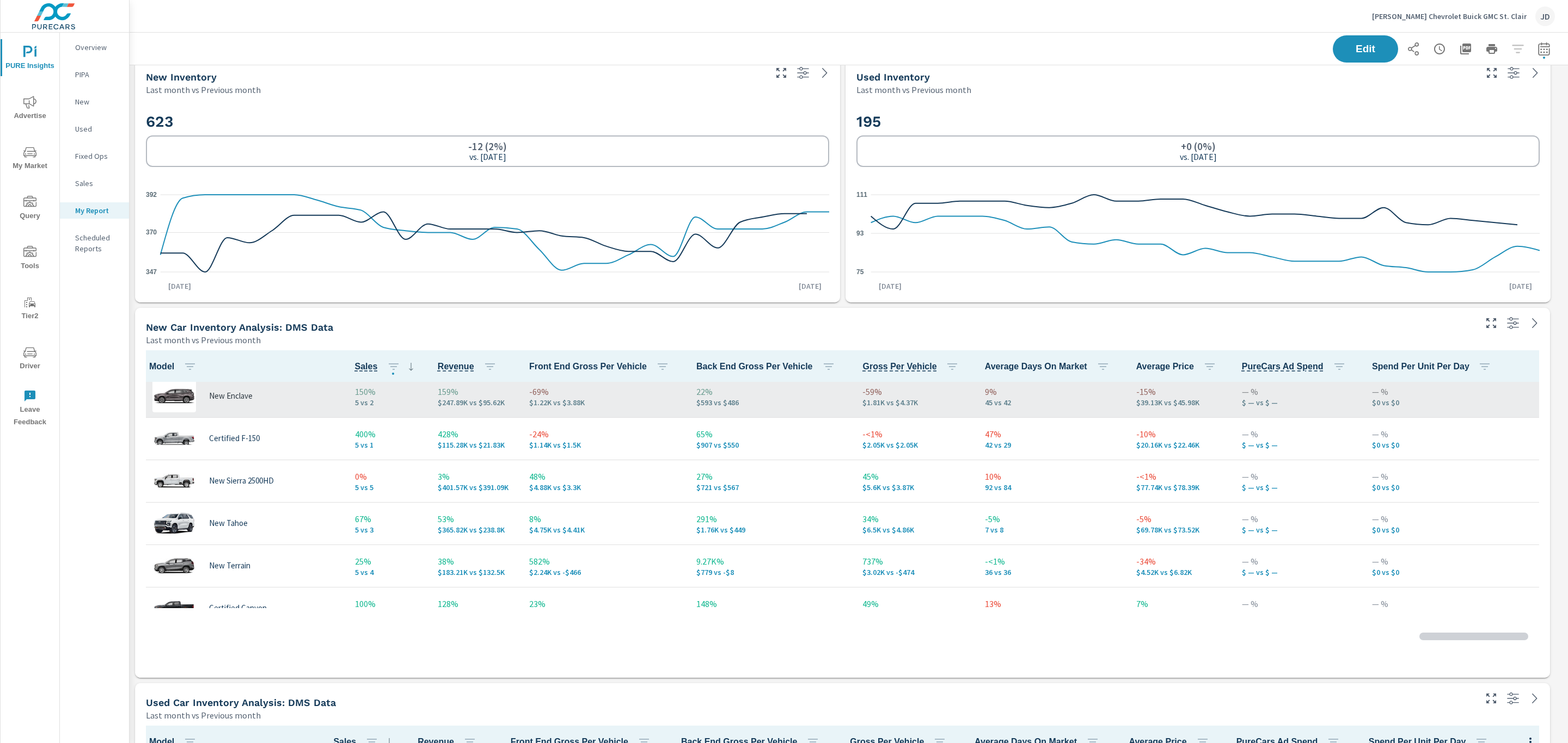
scroll to position [493, 0]
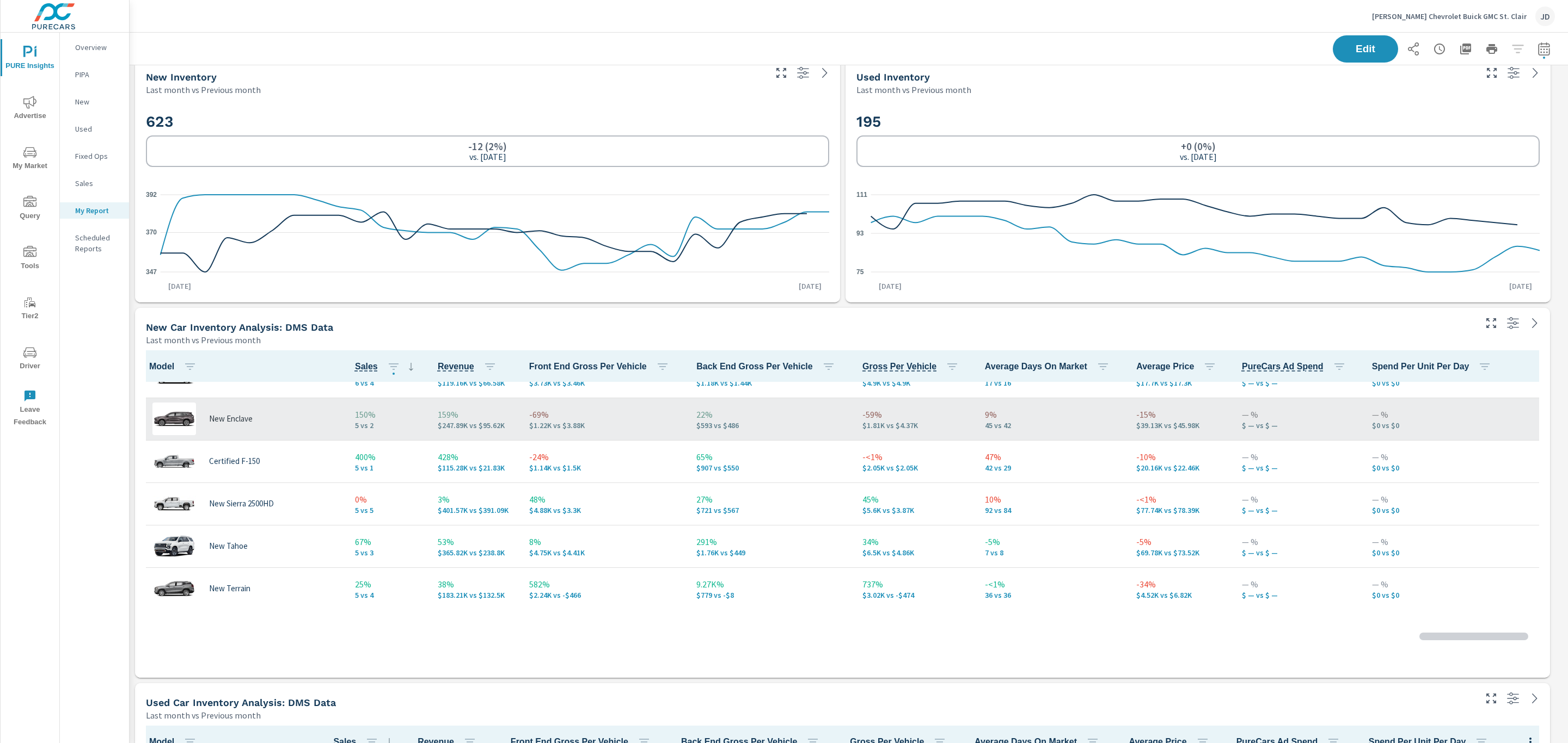
scroll to position [507, 0]
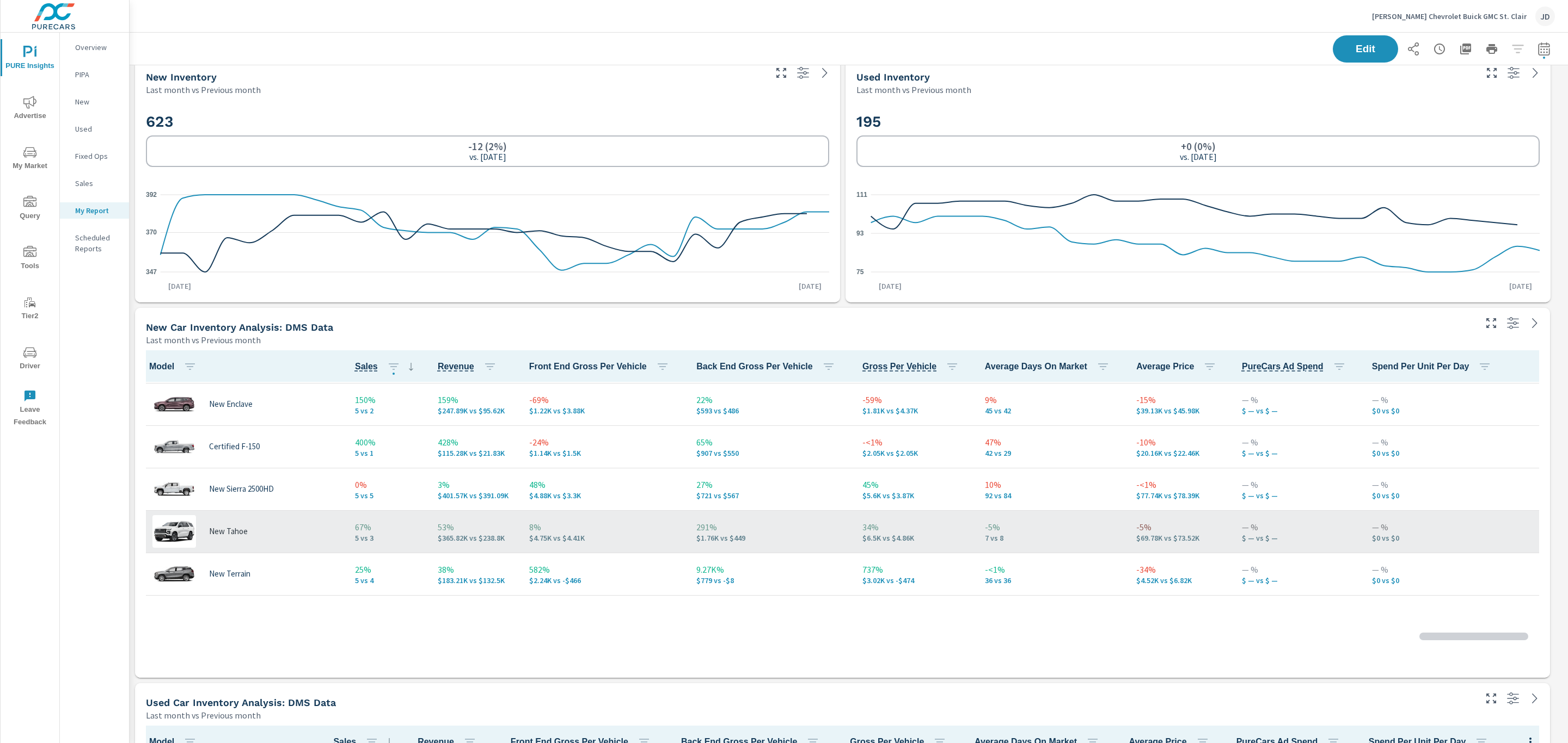
scroll to position [500, 0]
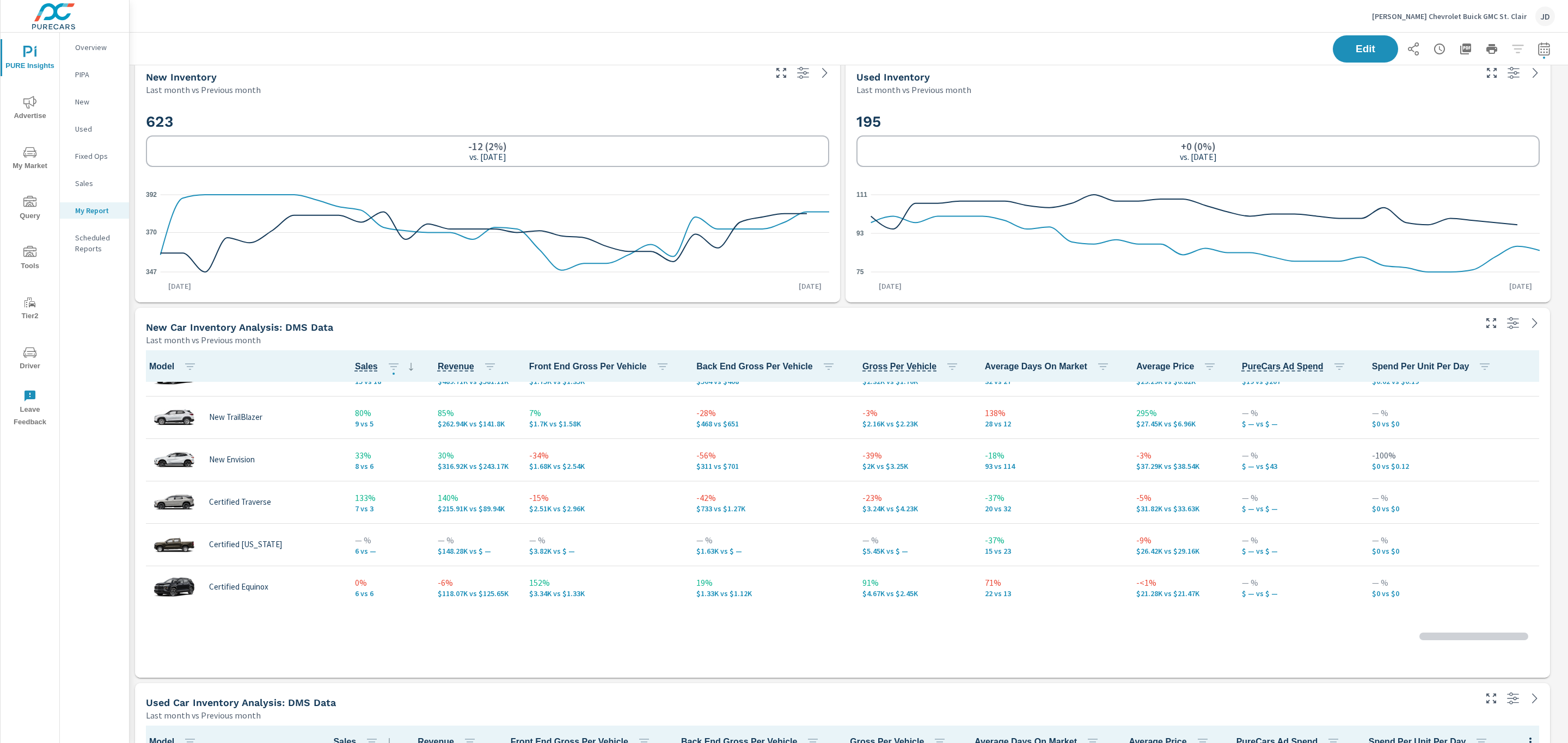
scroll to position [12, 0]
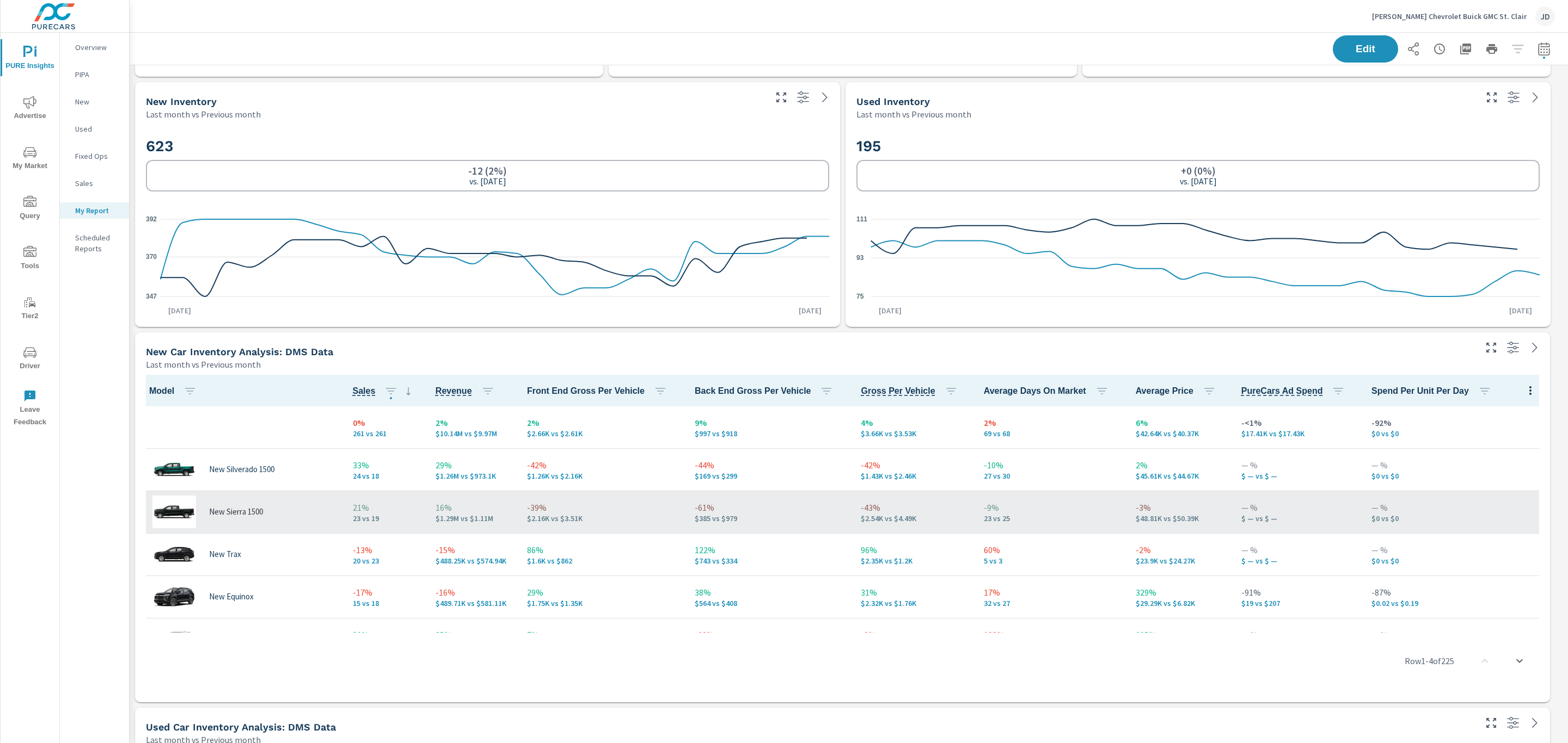
scroll to position [738, 0]
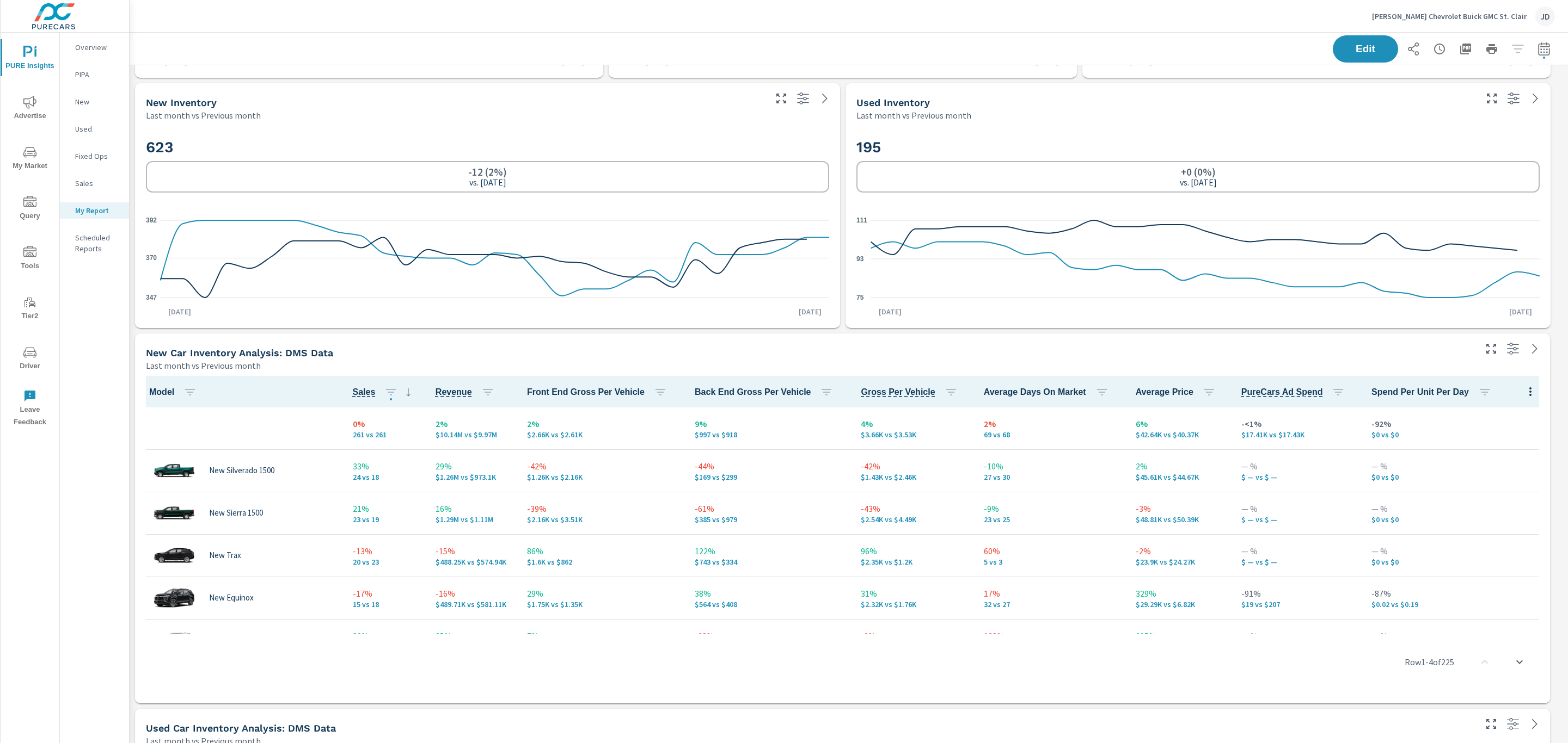
click at [31, 355] on icon "nav menu" at bounding box center [30, 352] width 13 height 13
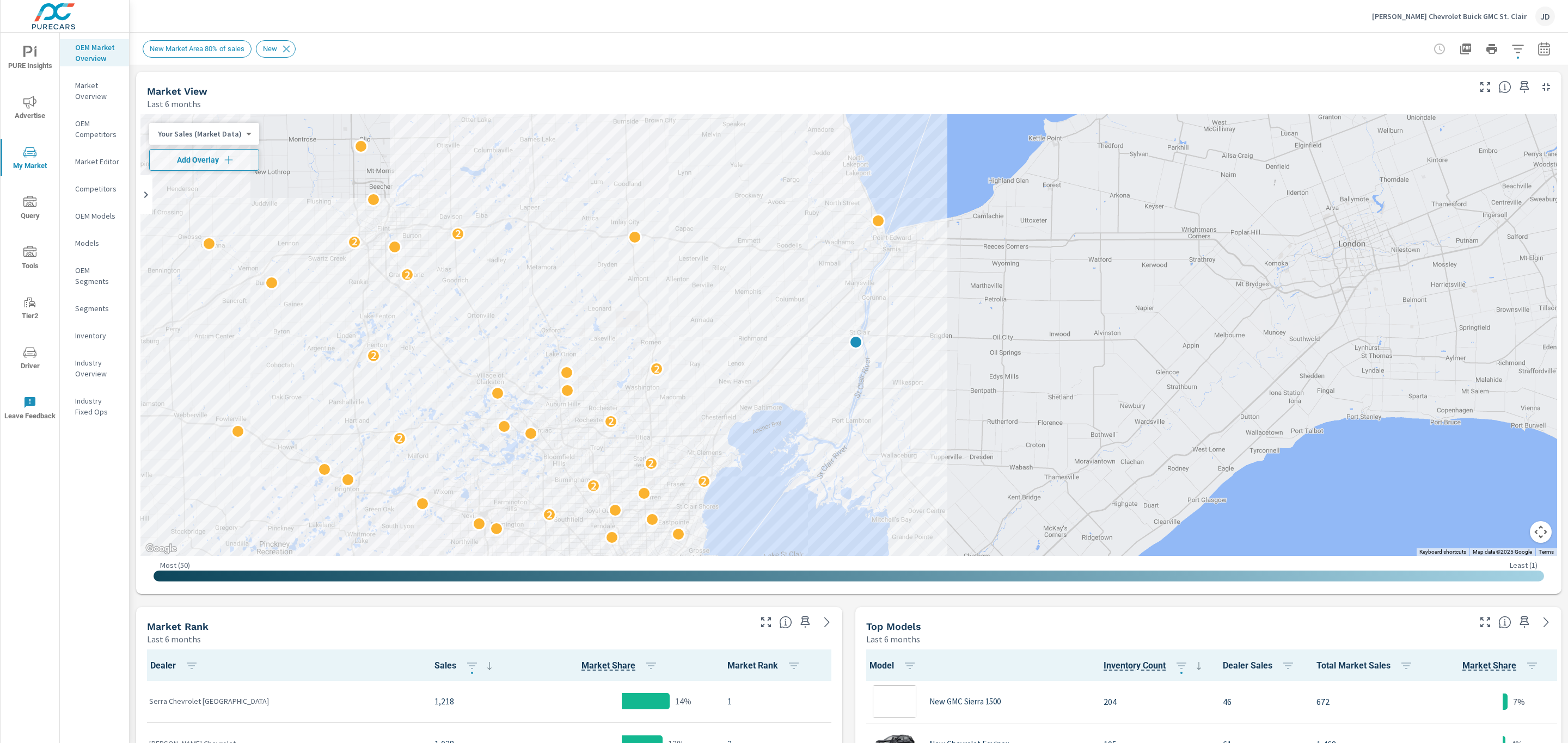
scroll to position [1, 0]
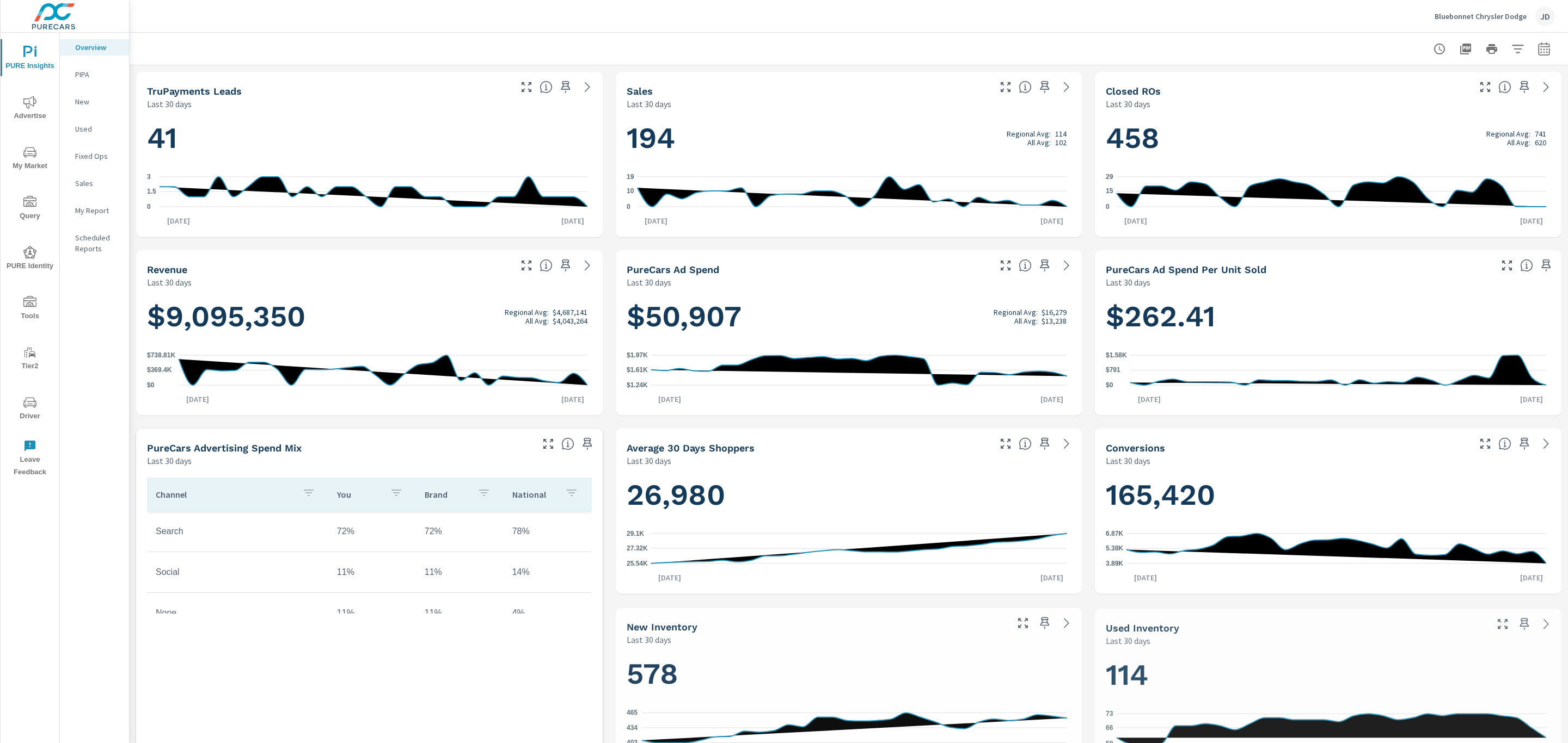
scroll to position [1, 0]
click at [69, 177] on div "Sales" at bounding box center [94, 183] width 69 height 16
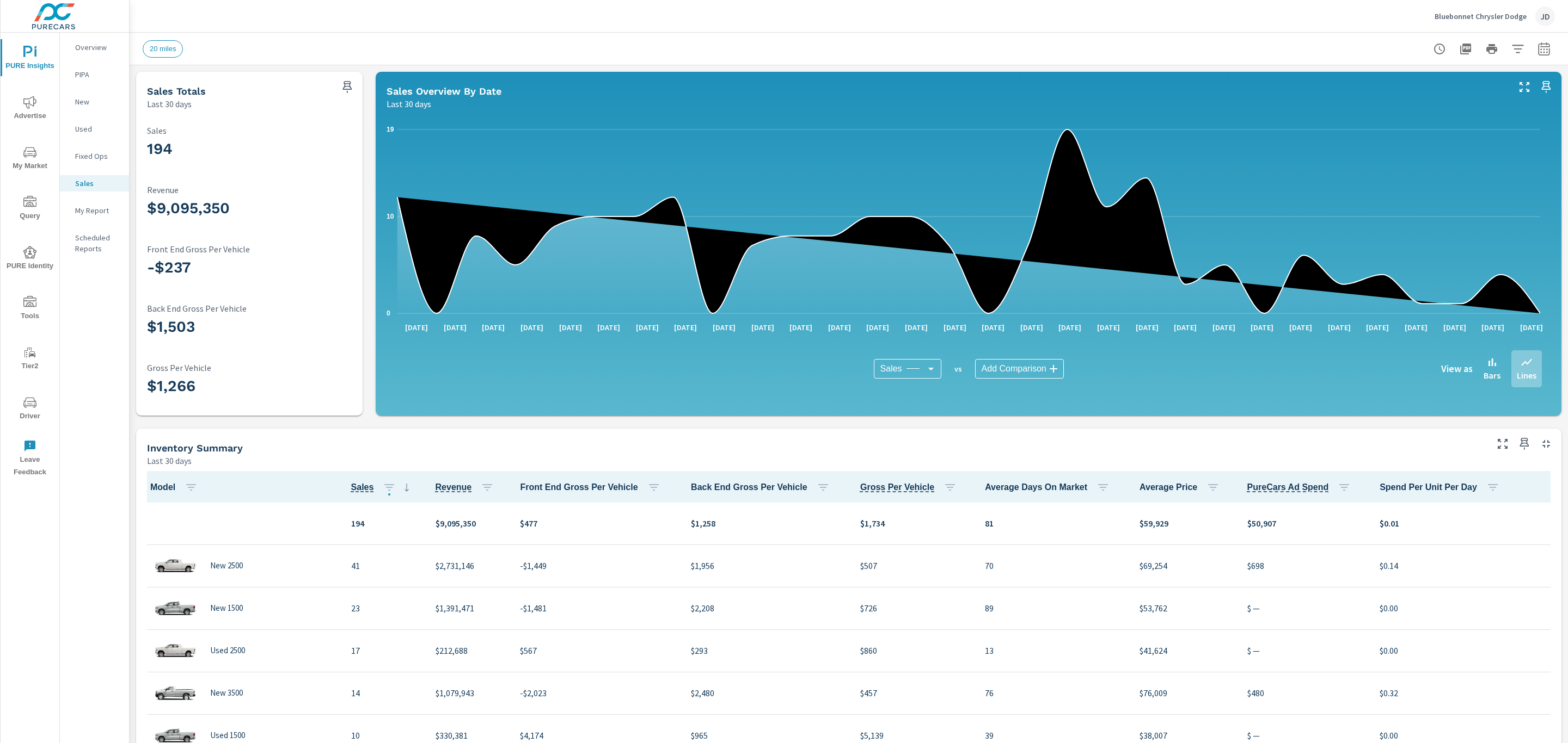
scroll to position [1, 0]
click at [31, 100] on icon "nav menu" at bounding box center [30, 102] width 13 height 13
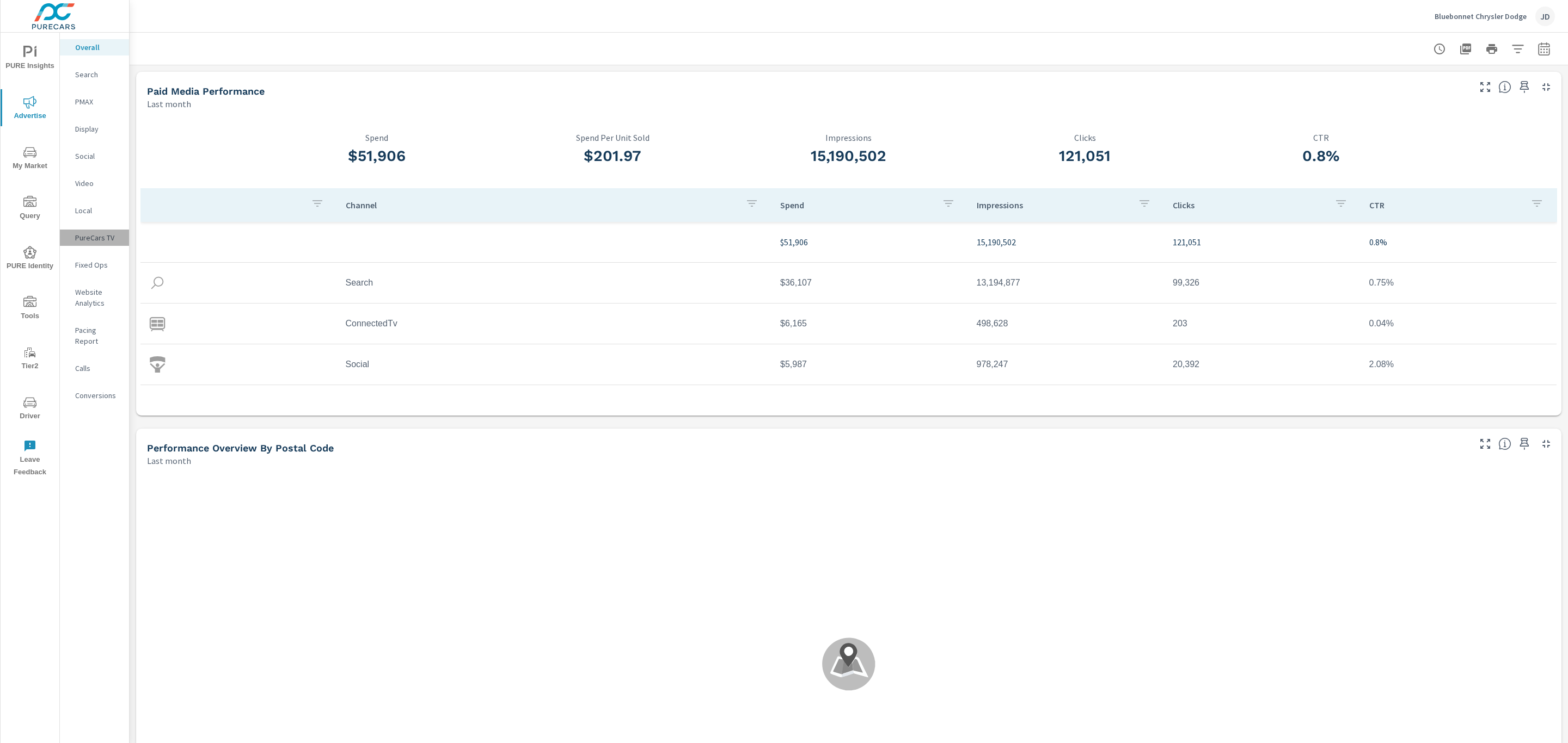
click at [106, 240] on p "PureCars TV" at bounding box center [97, 238] width 45 height 11
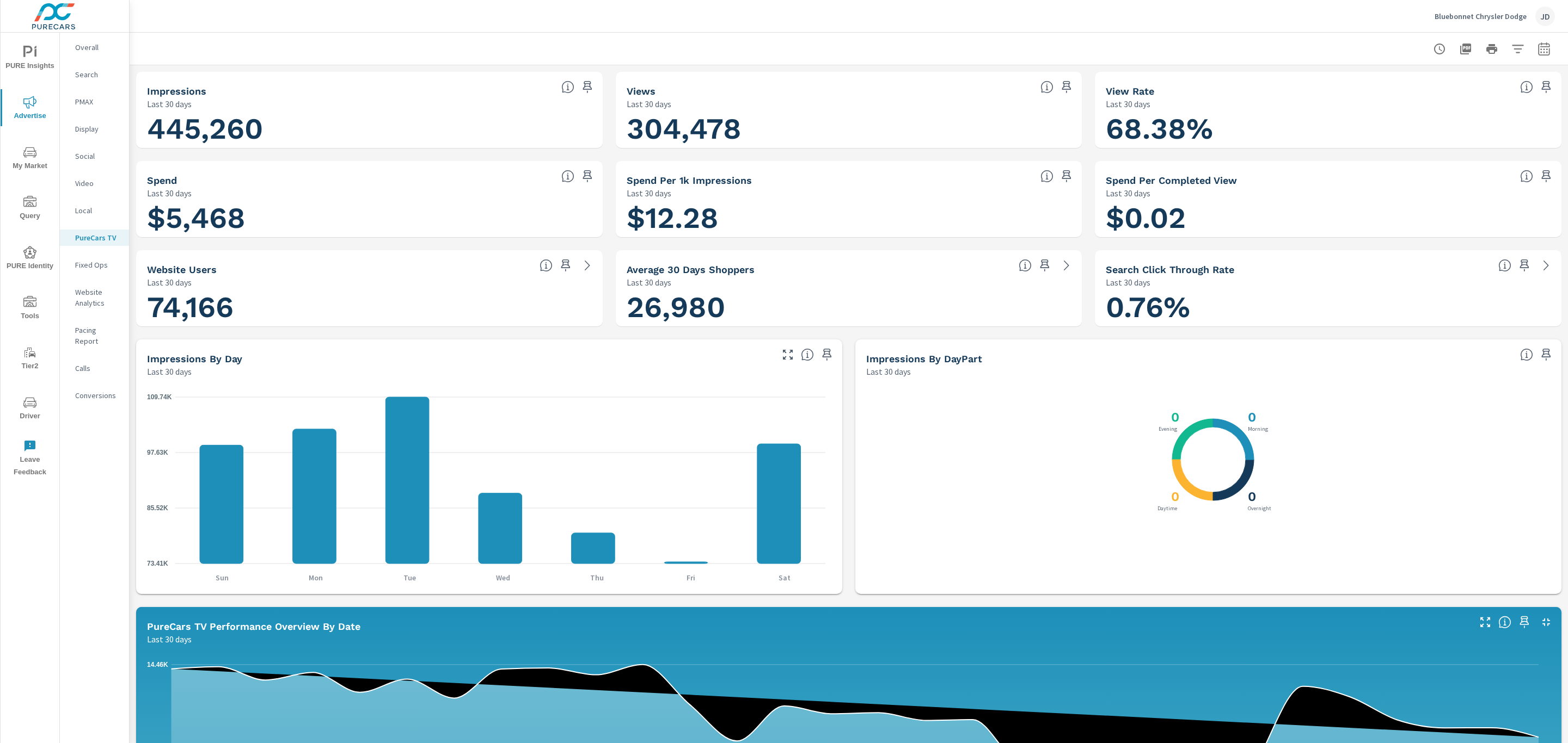
scroll to position [213, 0]
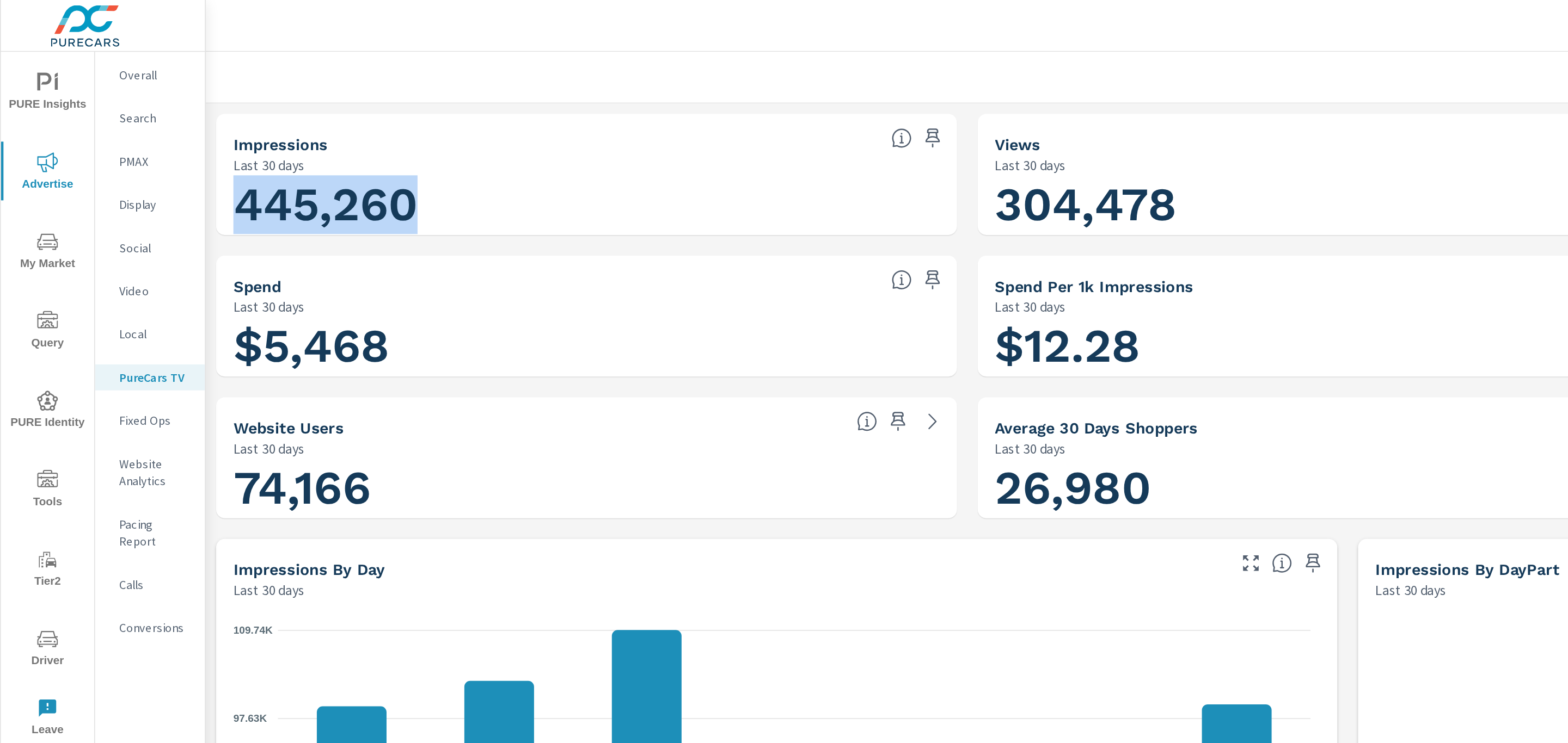
drag, startPoint x: 148, startPoint y: 126, endPoint x: 272, endPoint y: 125, distance: 124.0
click at [272, 125] on h1 "445,260" at bounding box center [369, 129] width 445 height 37
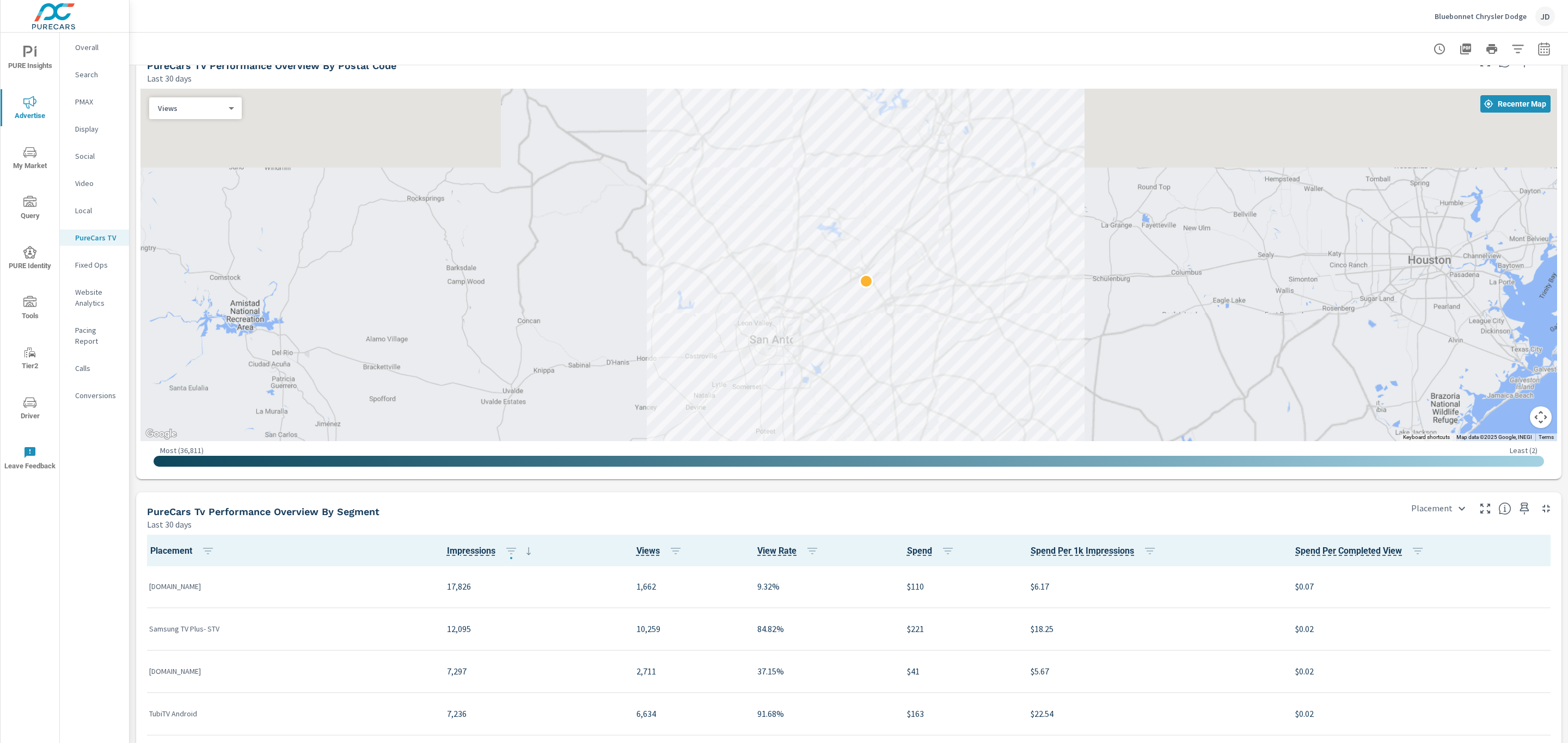
scroll to position [969, 0]
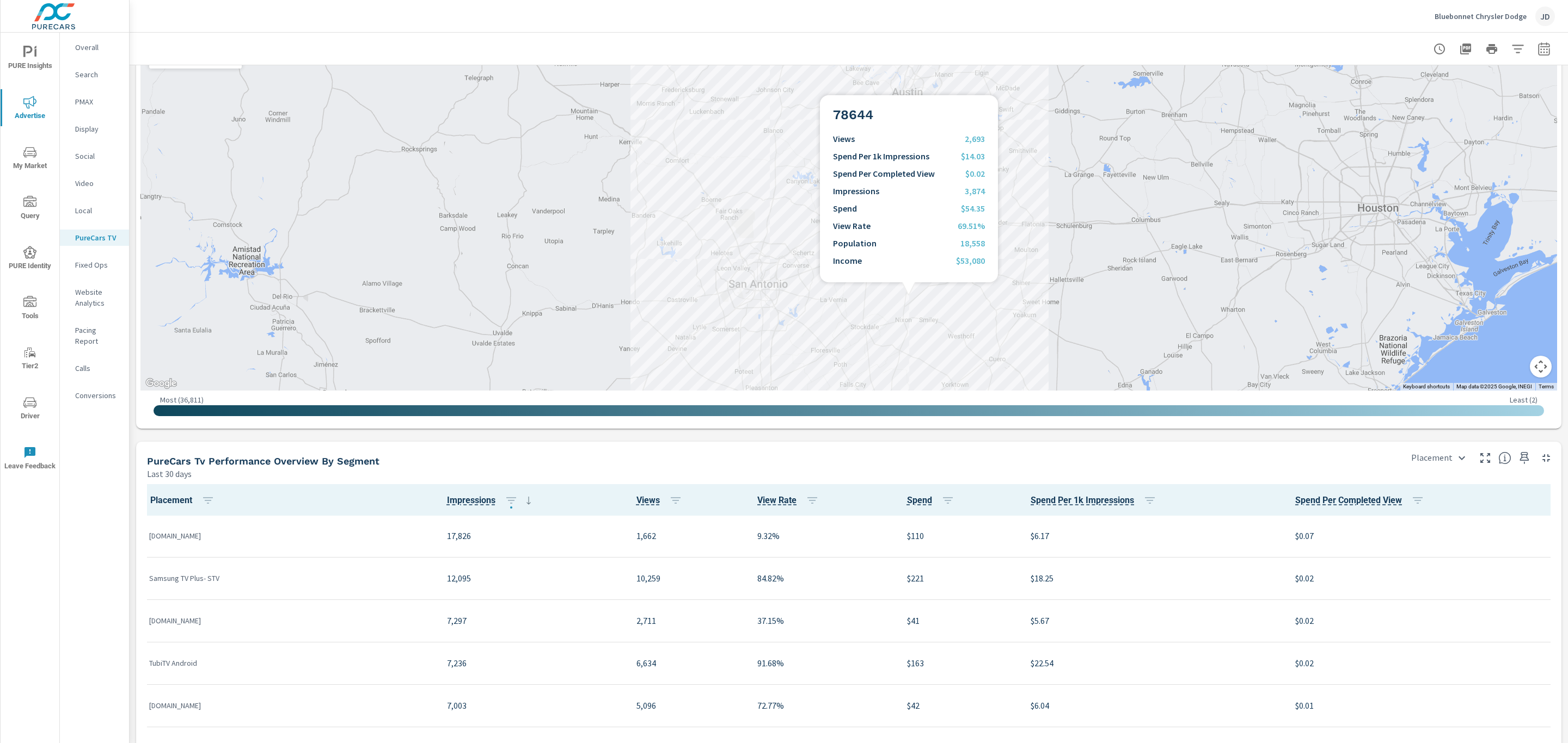
drag, startPoint x: 909, startPoint y: 297, endPoint x: 926, endPoint y: 158, distance: 140.0
click at [926, 158] on div at bounding box center [1388, 375] width 1045 height 587
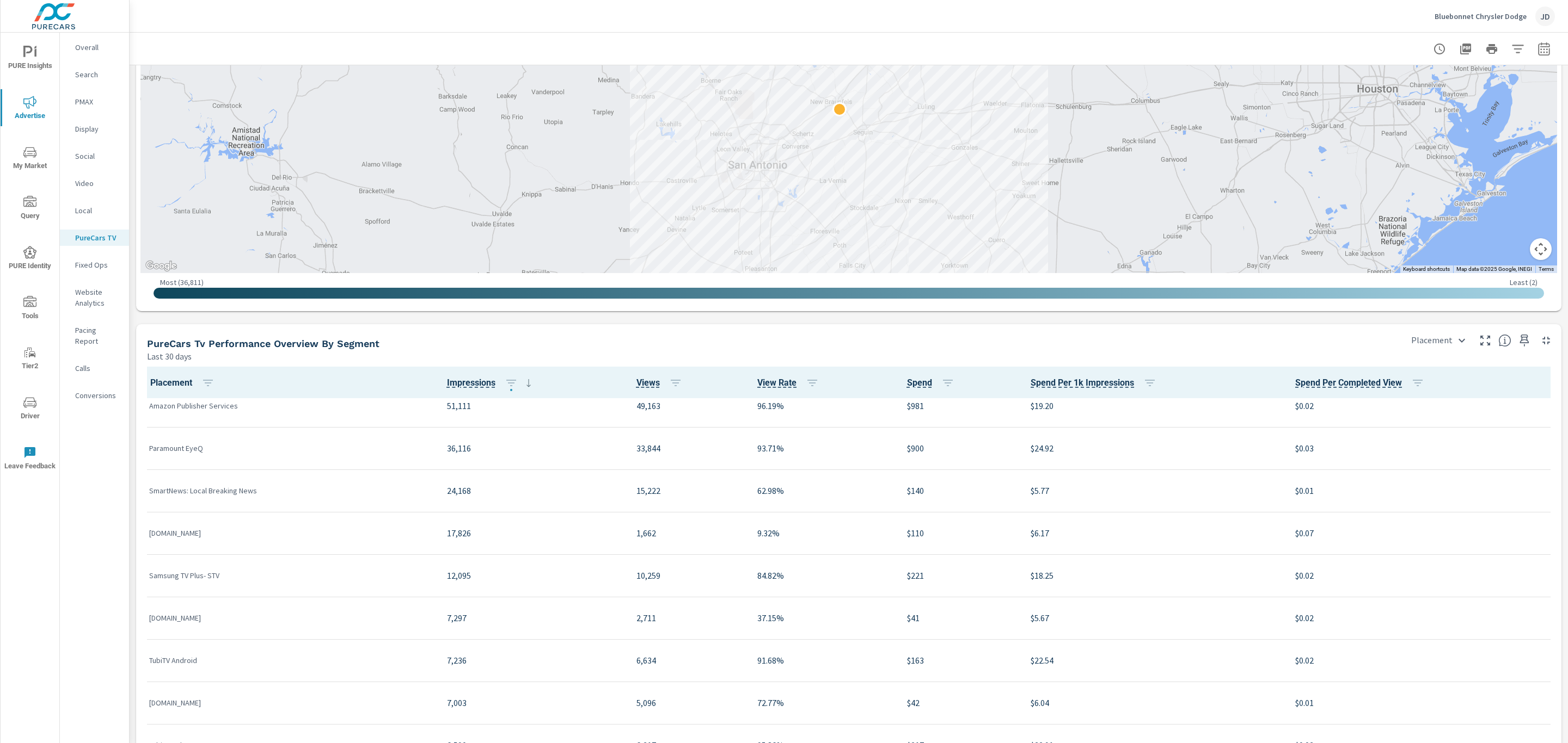
scroll to position [83, 0]
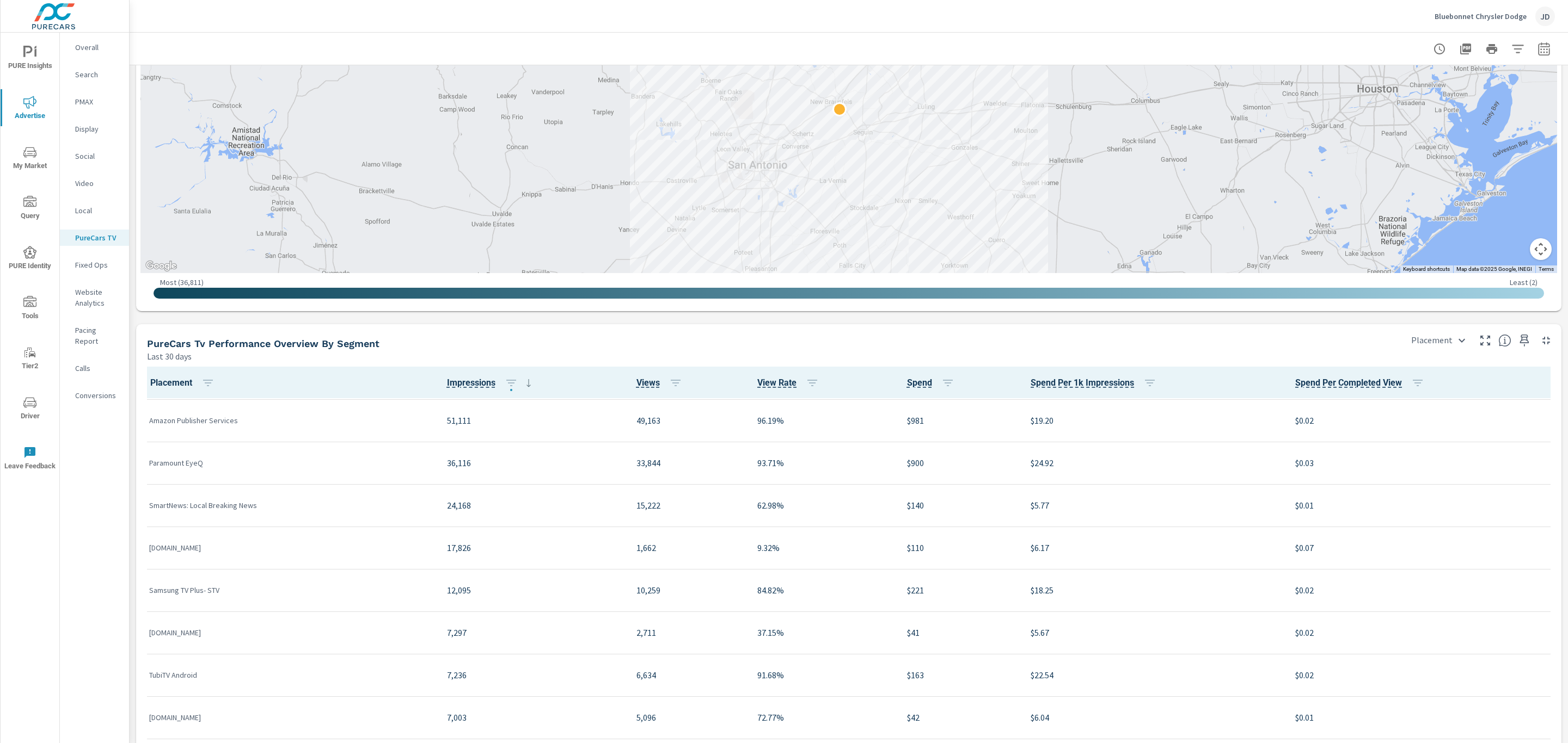
scroll to position [1195, 0]
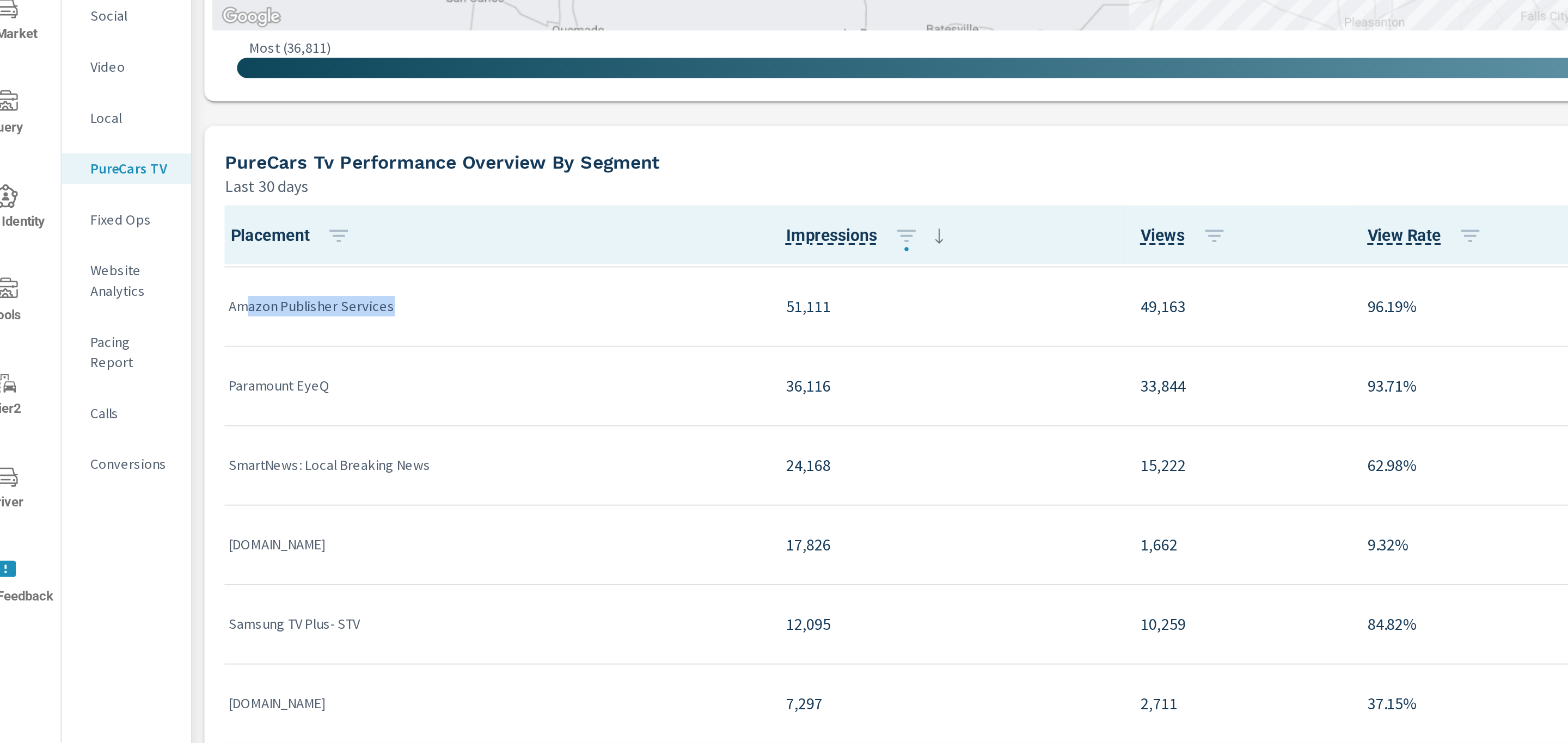
drag, startPoint x: 159, startPoint y: 310, endPoint x: 242, endPoint y: 309, distance: 83.0
click at [242, 309] on p "Amazon Publisher Services" at bounding box center [289, 311] width 280 height 11
click at [179, 356] on p "Paramount EyeQ" at bounding box center [289, 354] width 280 height 11
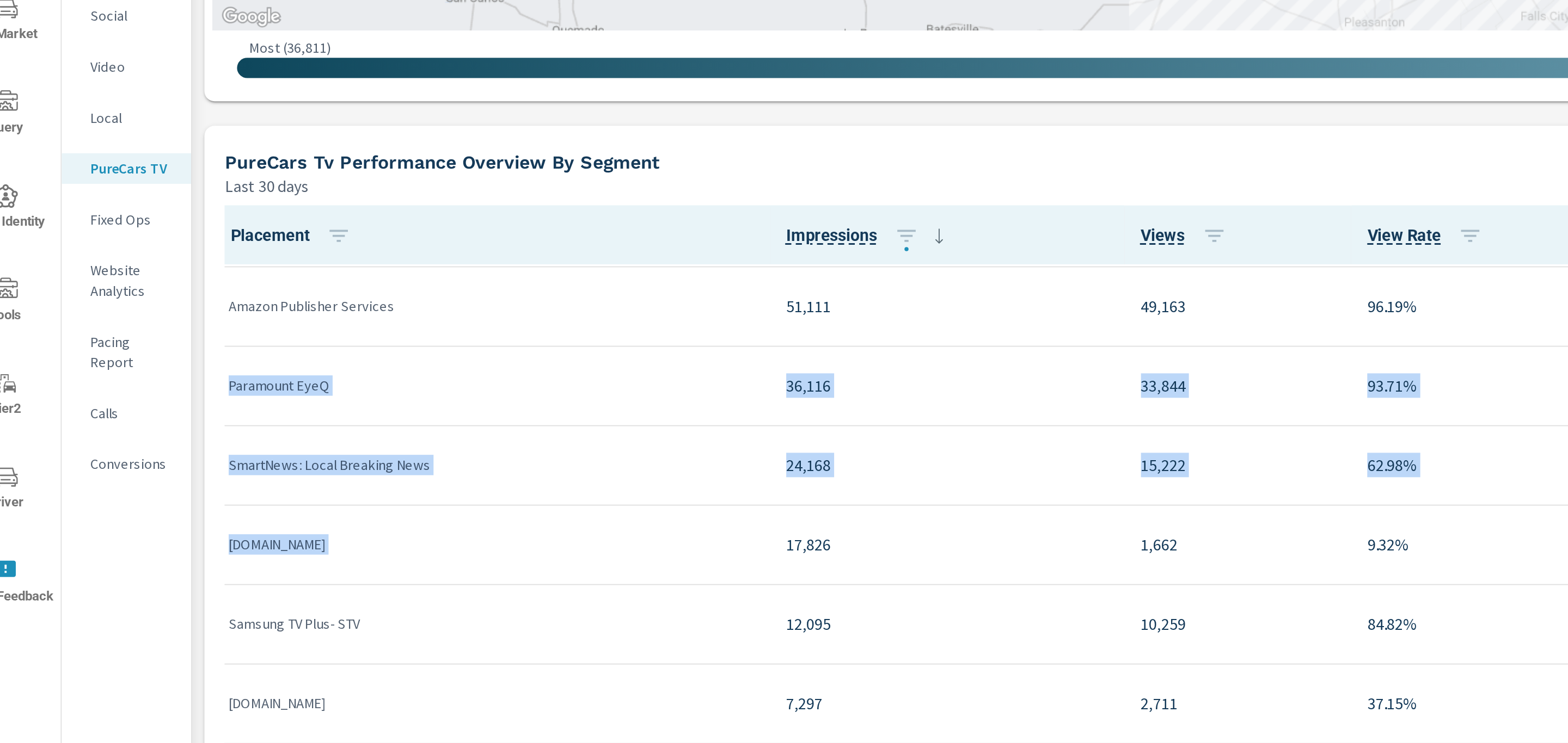
drag, startPoint x: 179, startPoint y: 356, endPoint x: 188, endPoint y: 434, distance: 78.5
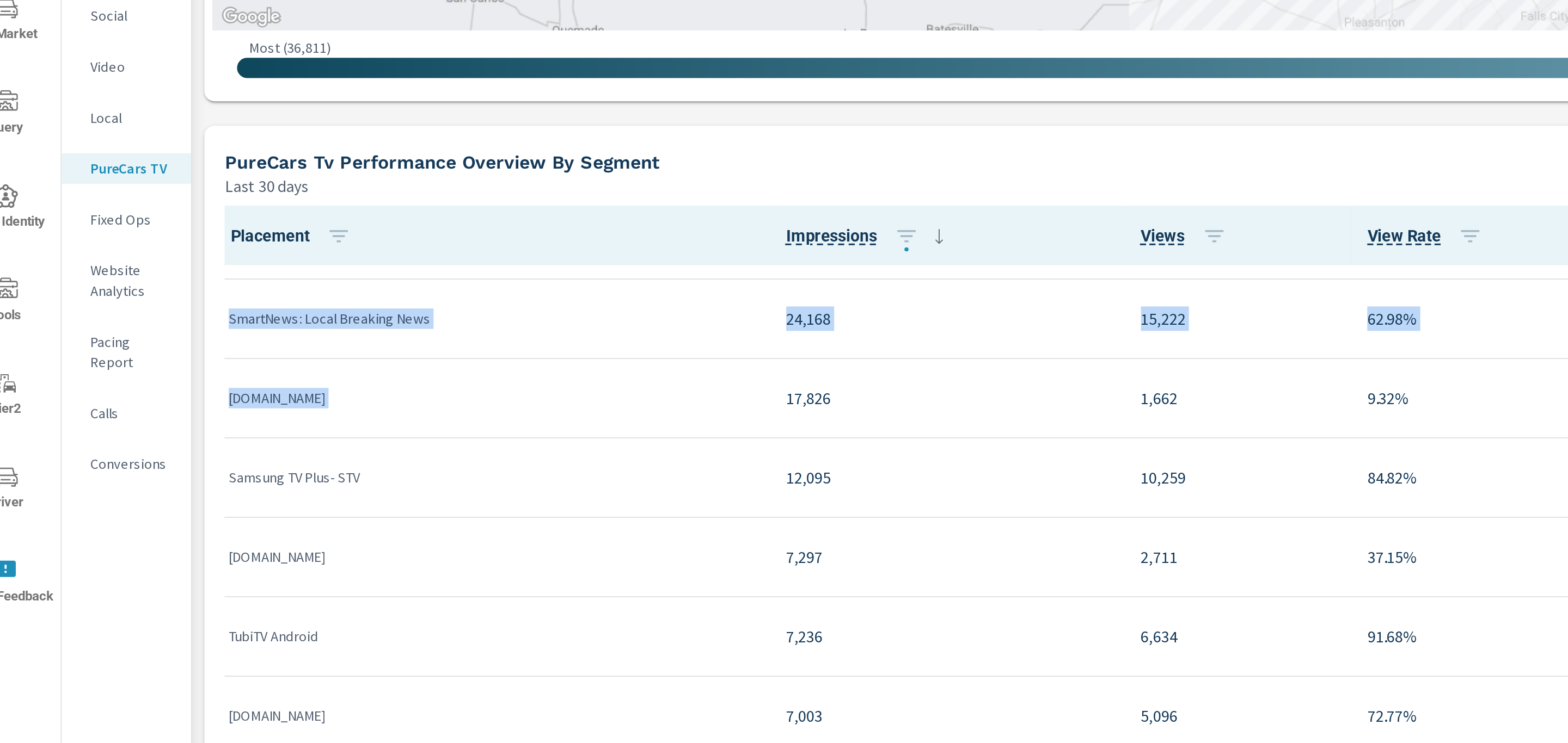
scroll to position [175, 0]
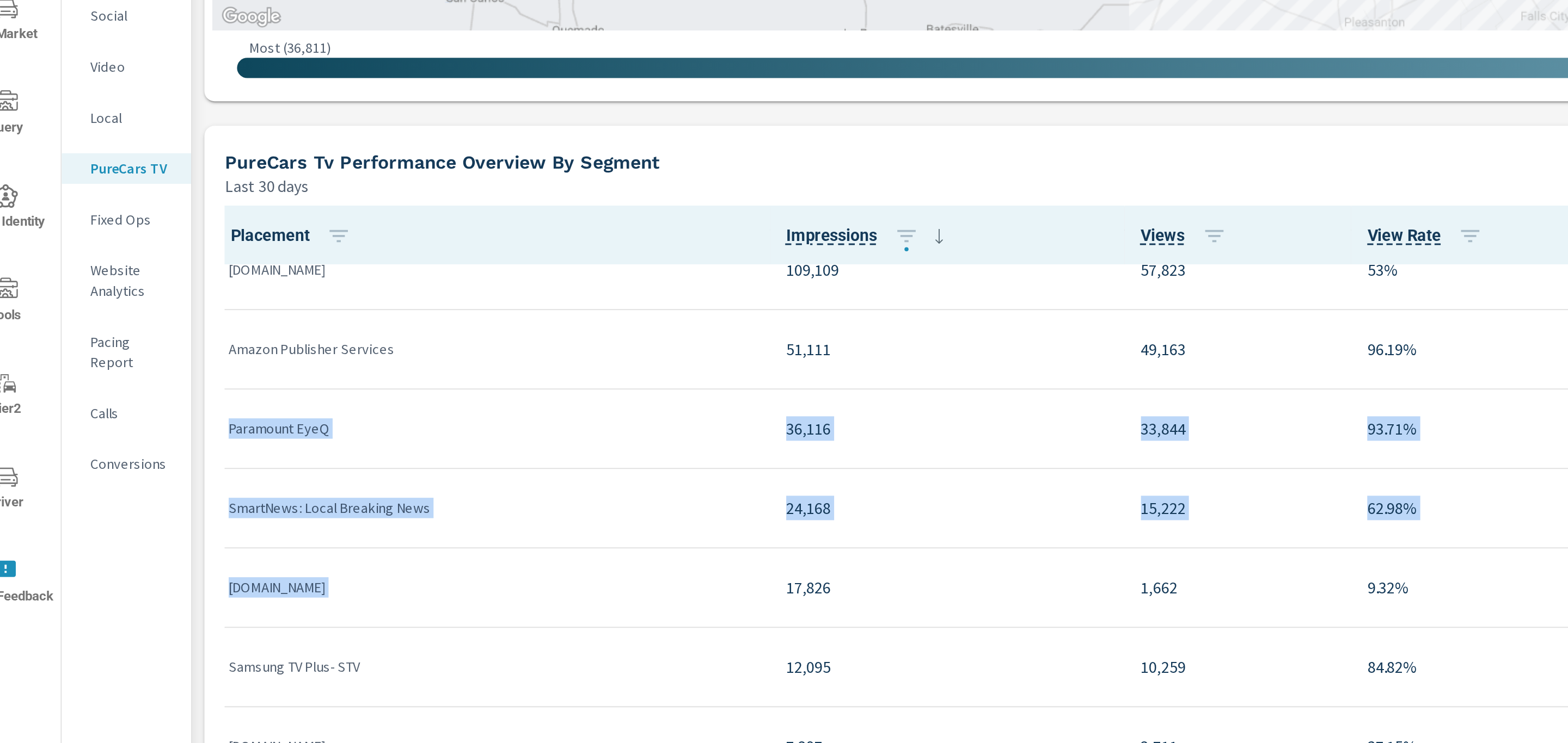
scroll to position [43, 0]
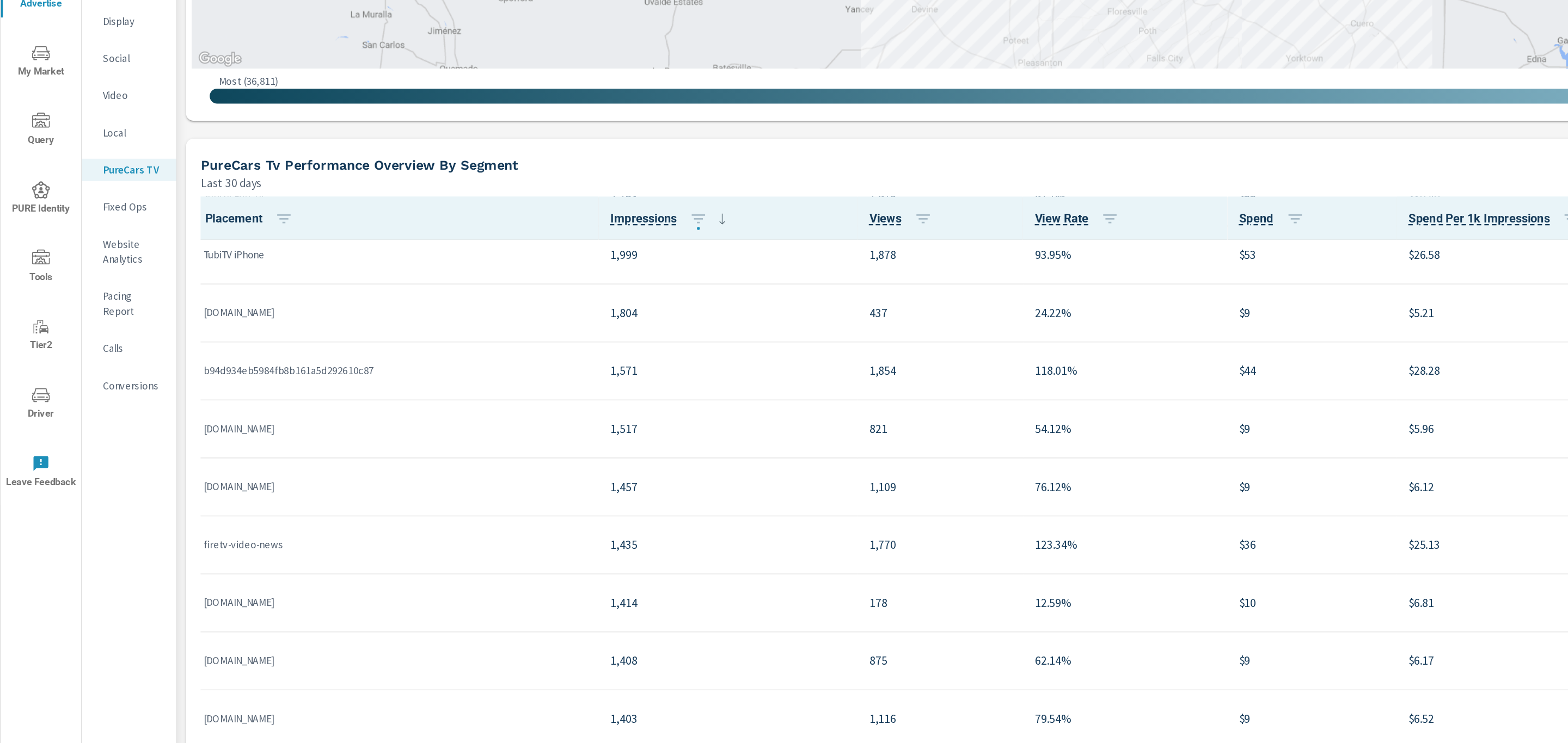
scroll to position [1241, 0]
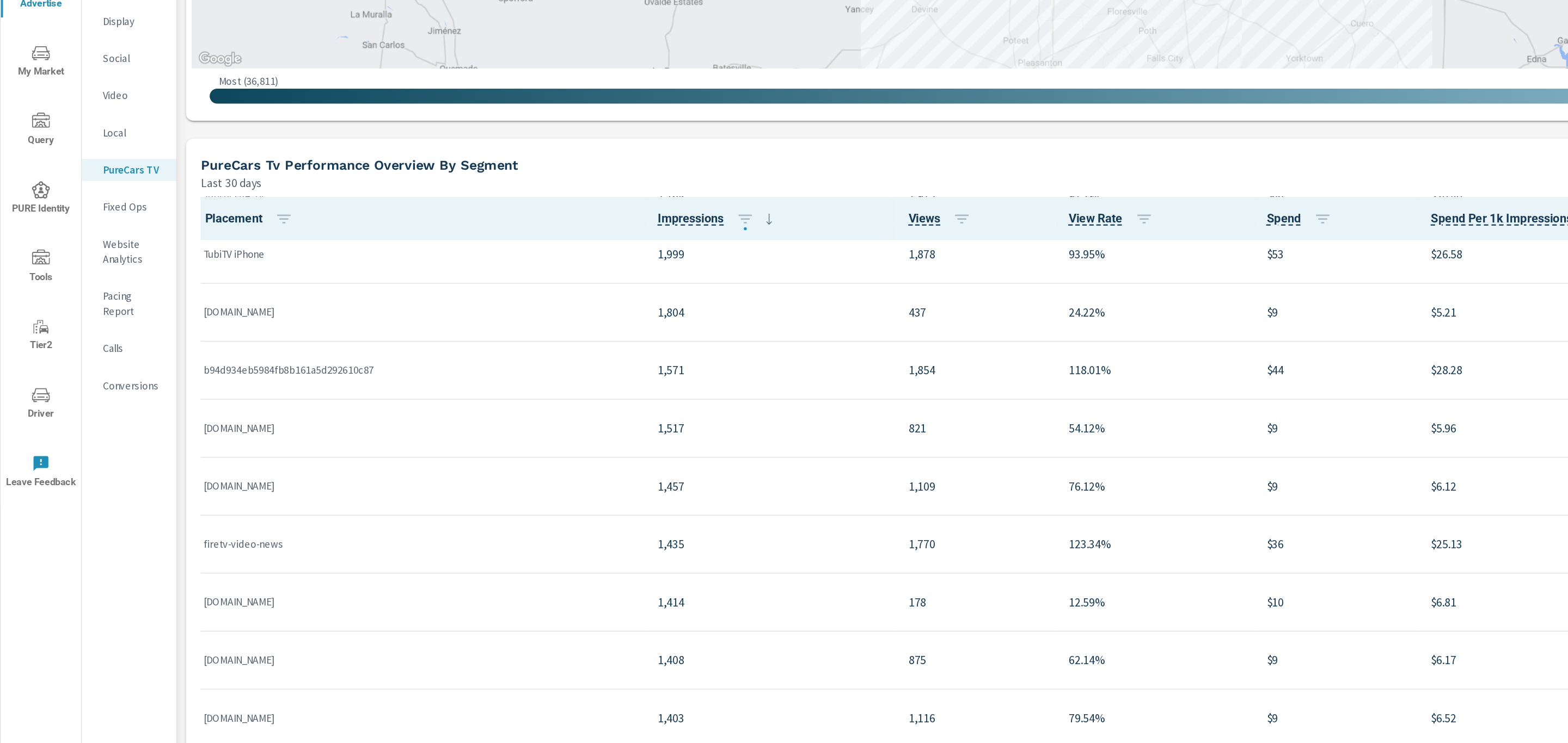
scroll to position [405, 0]
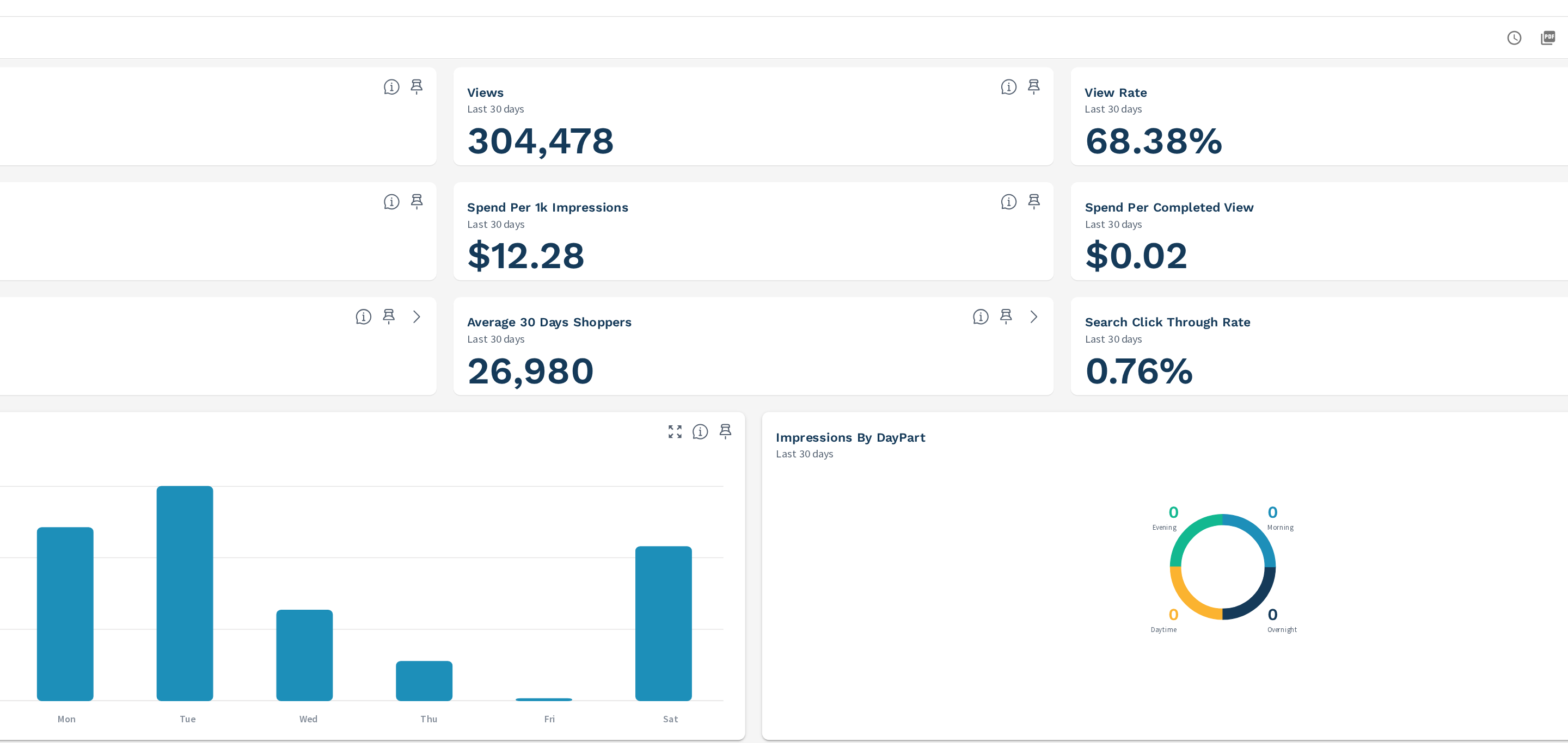
click at [1112, 129] on h1 "68.38%" at bounding box center [1328, 129] width 445 height 37
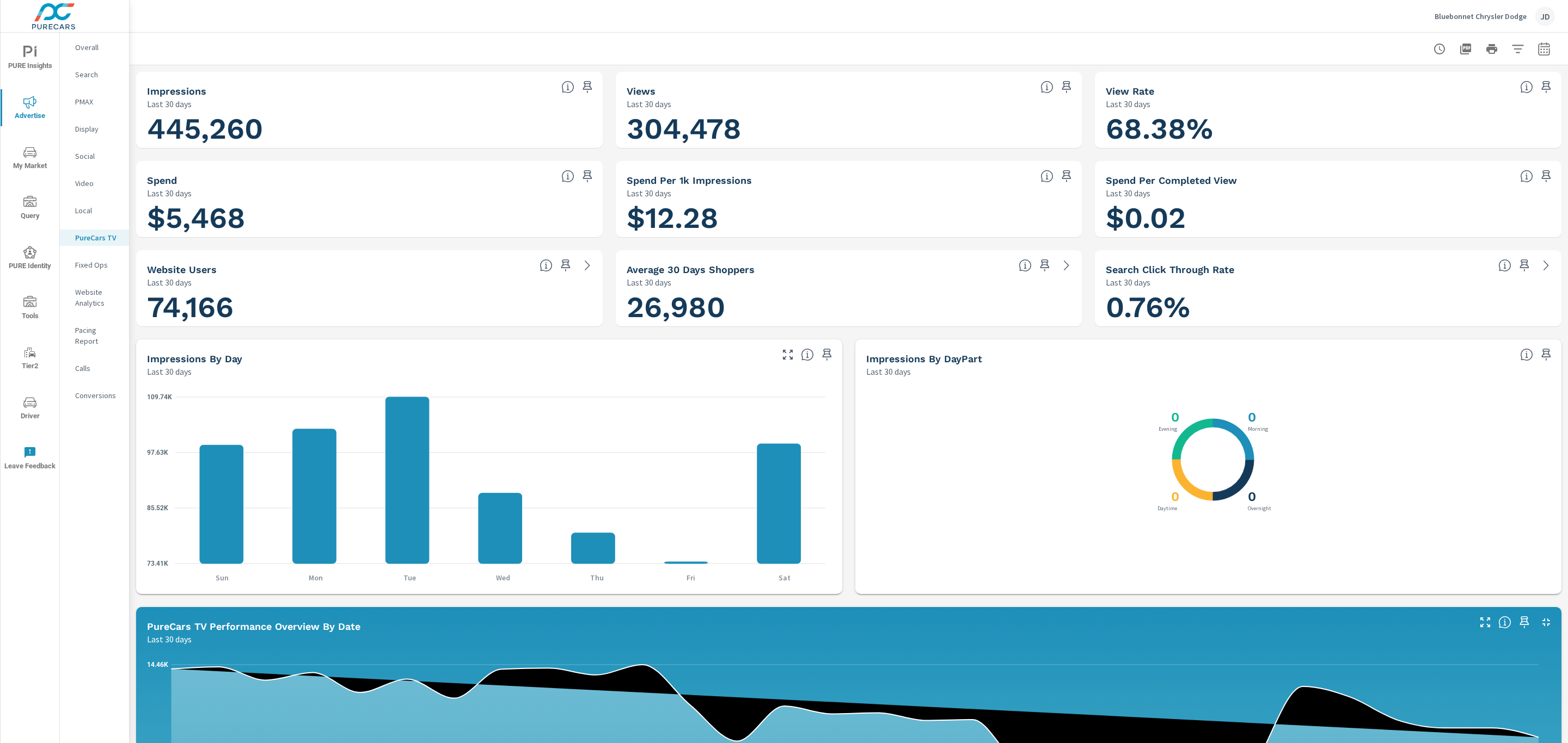
click at [702, 136] on h1 "304,478" at bounding box center [848, 129] width 445 height 37
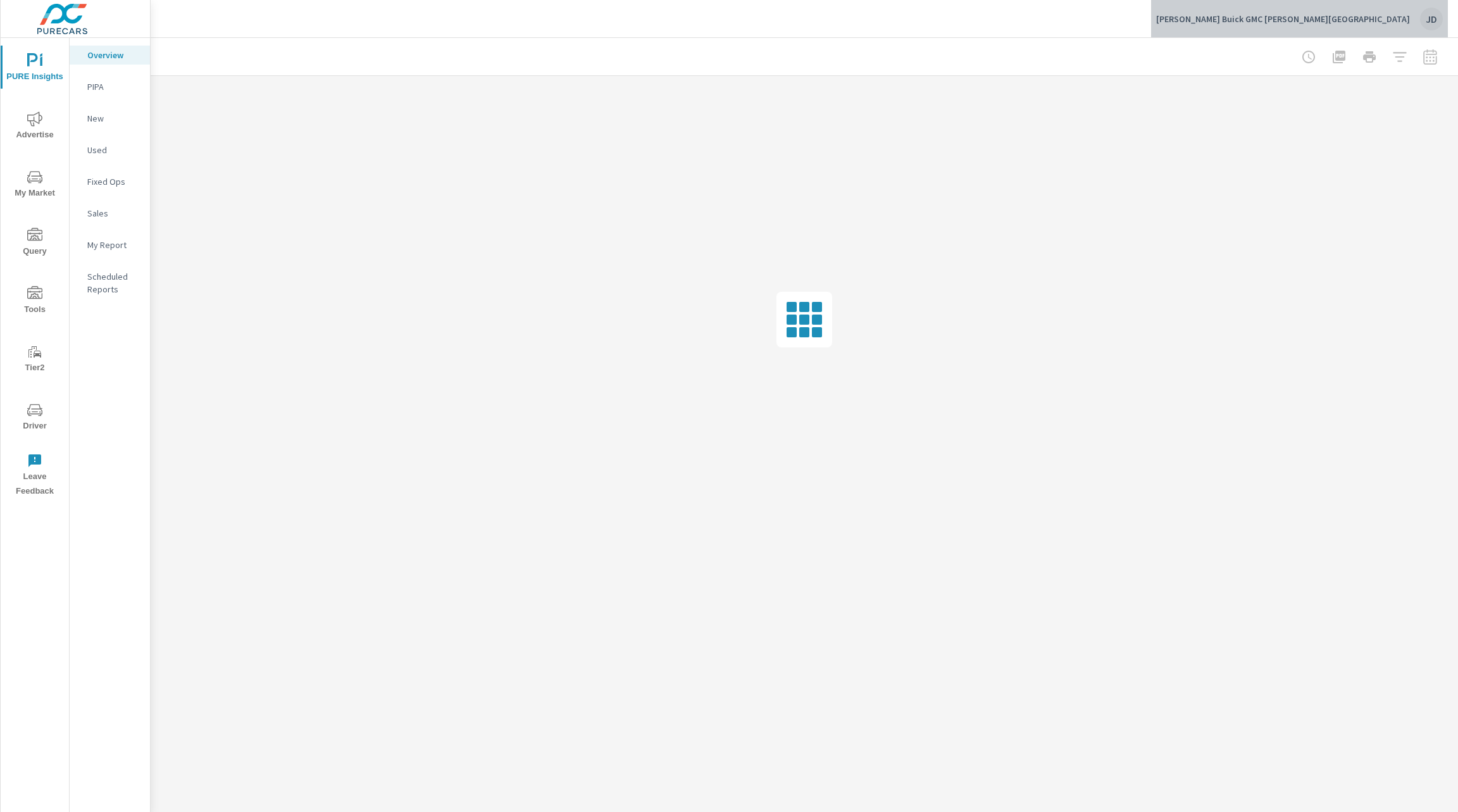
click at [1430, 19] on div "JD" at bounding box center [1431, 19] width 23 height 23
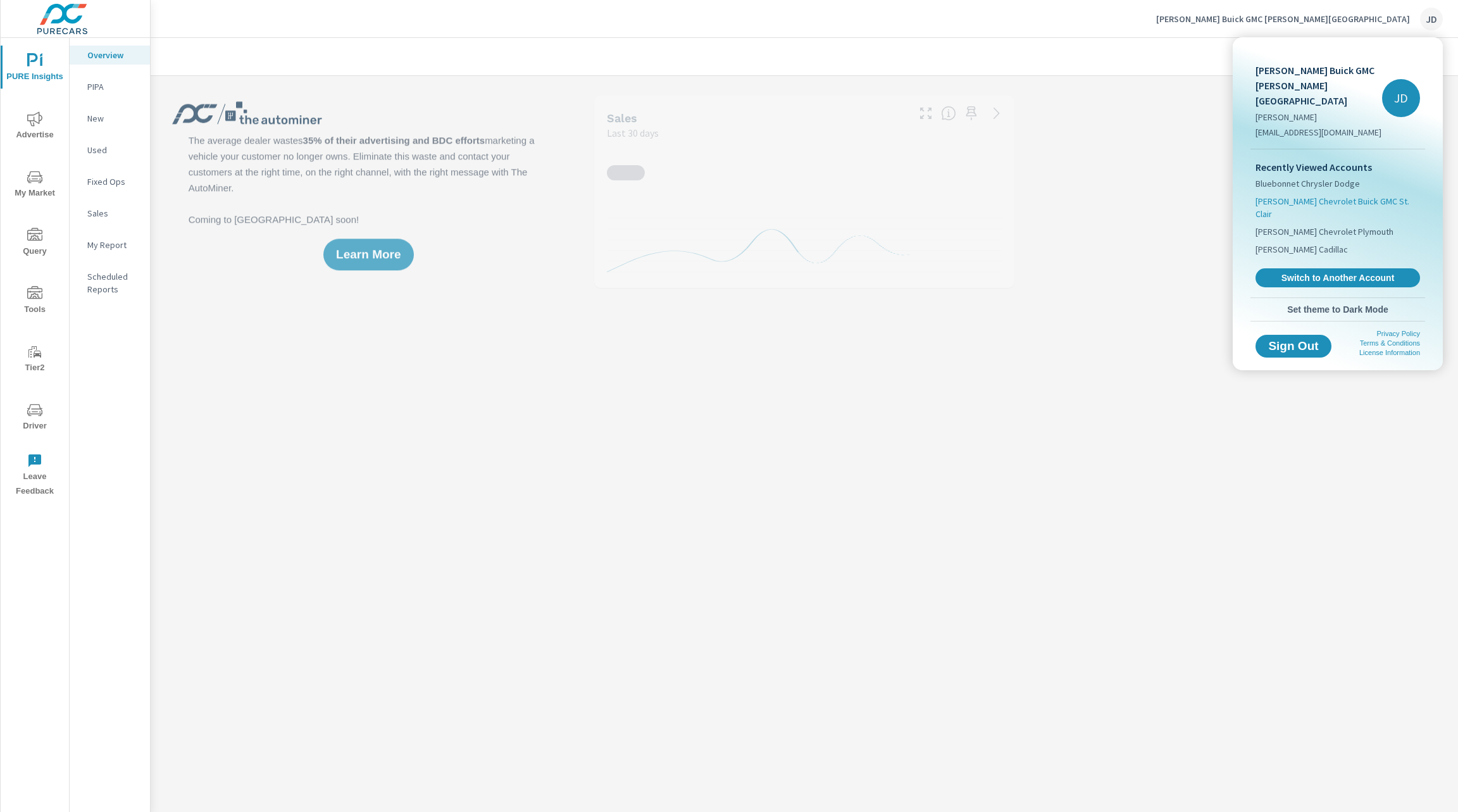
click at [1376, 195] on span "[PERSON_NAME] Chevrolet Buick GMC St. Clair" at bounding box center [1338, 207] width 165 height 25
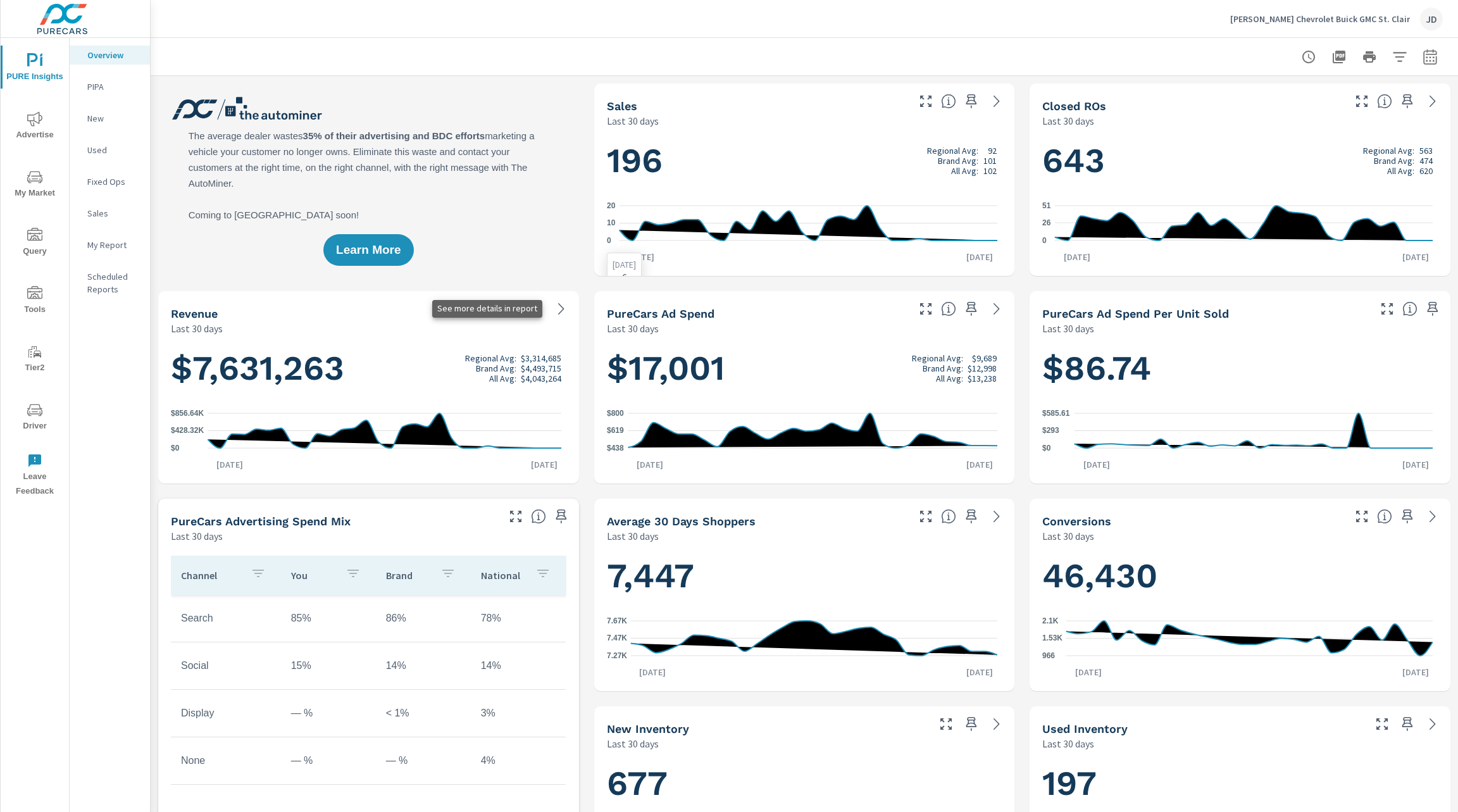
scroll to position [1, 0]
click at [40, 410] on icon "nav menu" at bounding box center [35, 410] width 15 height 15
